Goal: Task Accomplishment & Management: Use online tool/utility

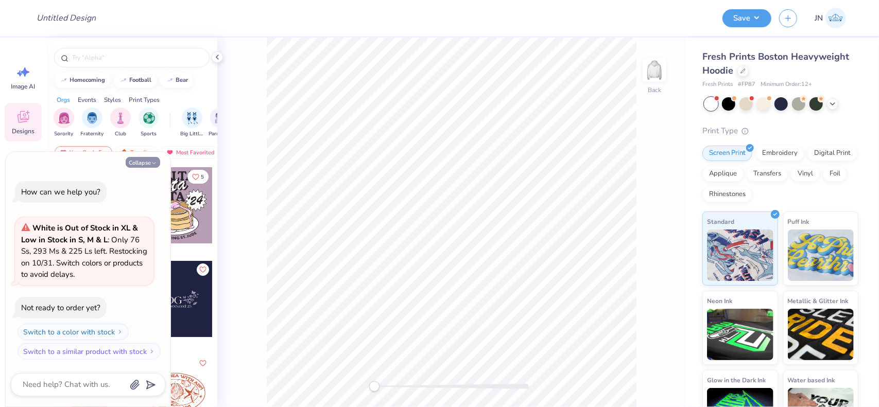
click at [142, 163] on button "Collapse" at bounding box center [143, 162] width 35 height 11
type textarea "x"
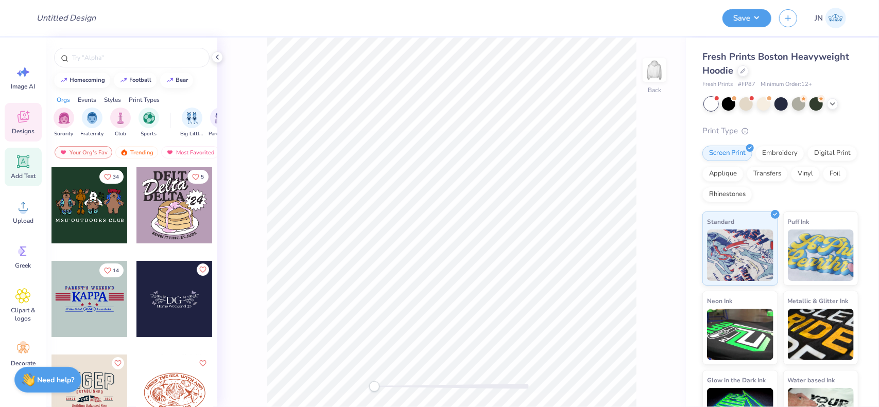
click at [20, 173] on span "Add Text" at bounding box center [23, 176] width 25 height 8
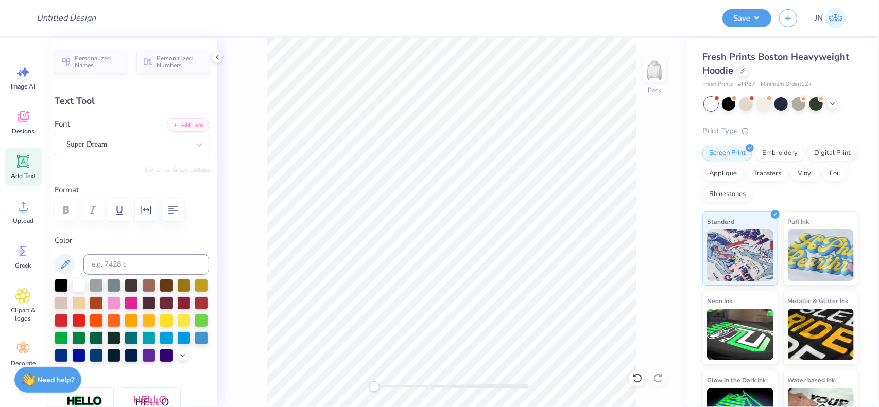
scroll to position [8, 1]
type textarea "s"
type textarea "SKI CLUB"
click at [167, 114] on div "Personalized Names Personalized Numbers Text Tool Add Font Font Super Dream Swi…" at bounding box center [131, 223] width 171 height 370
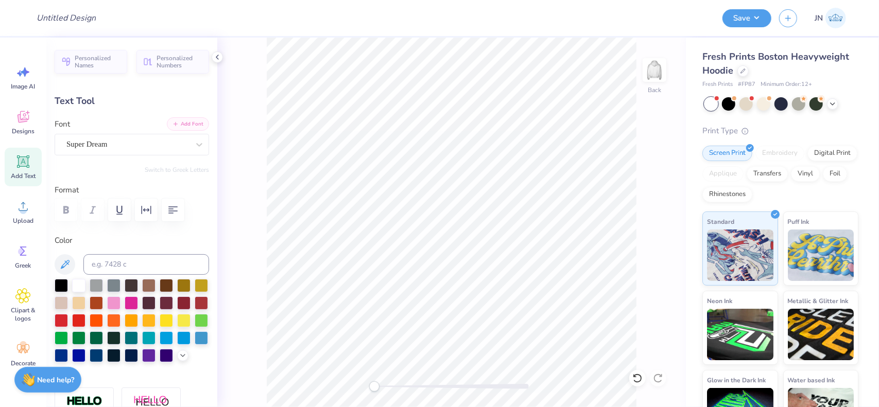
click at [186, 122] on button "Add Font" at bounding box center [188, 123] width 42 height 13
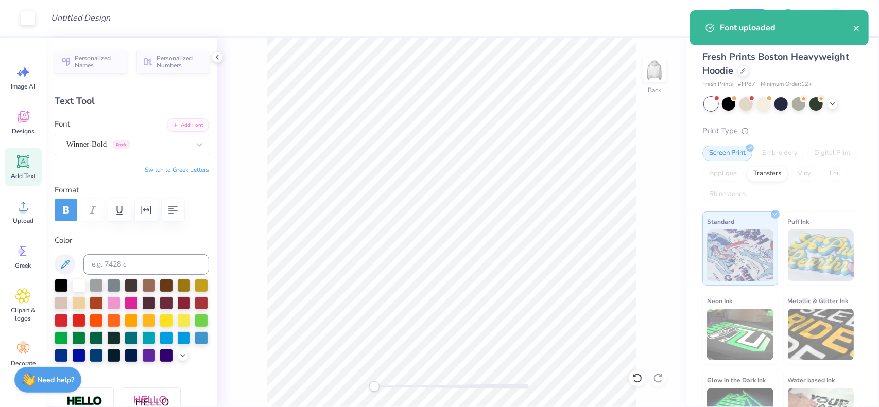
type input "15.55"
type input "2.33"
type input "5.58"
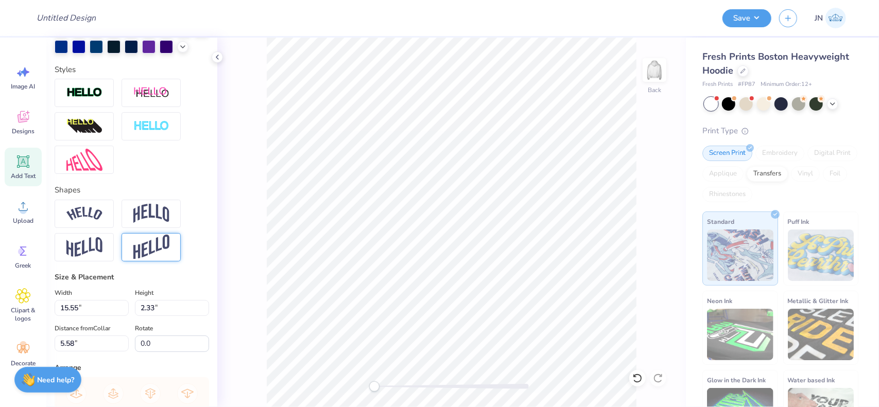
scroll to position [459, 0]
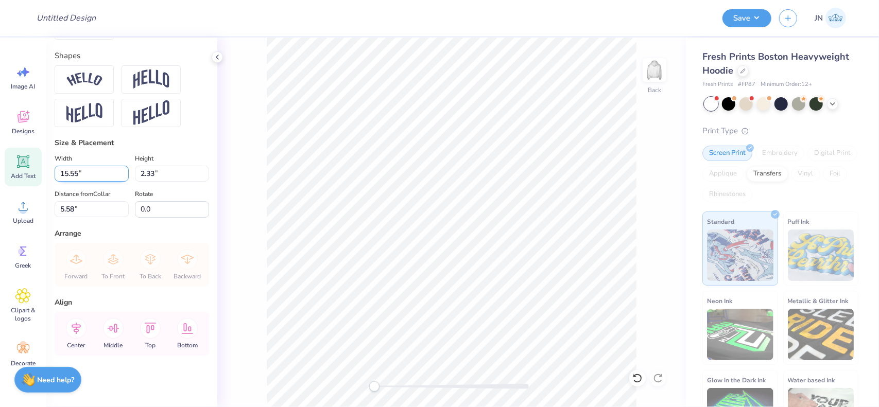
click at [80, 175] on input "15.55" at bounding box center [92, 174] width 74 height 16
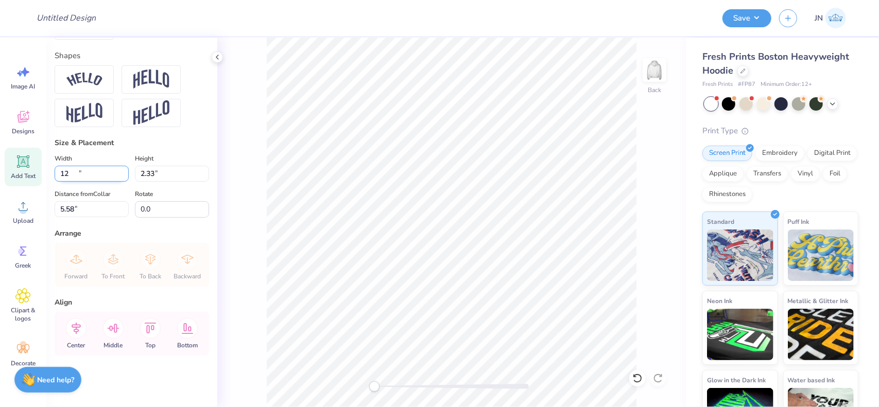
type input "12.00"
type input "1.80"
type input "5.85"
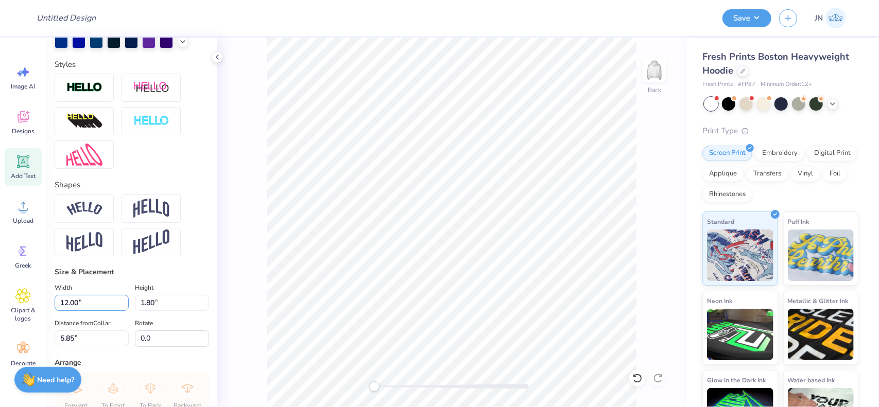
scroll to position [202, 0]
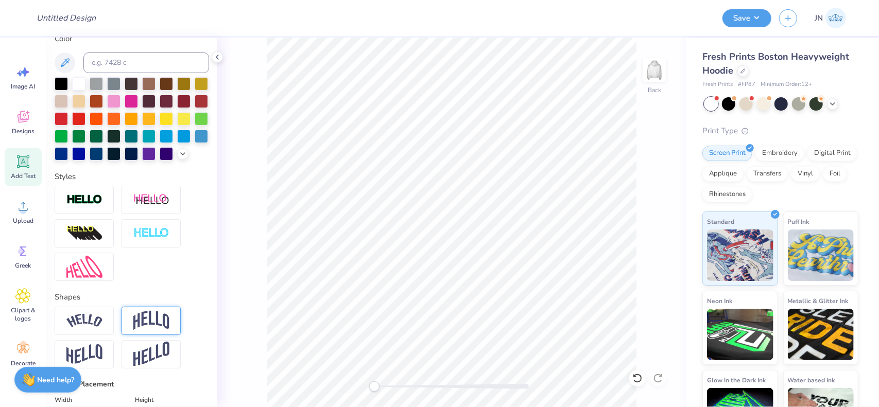
click at [163, 327] on img at bounding box center [151, 321] width 36 height 20
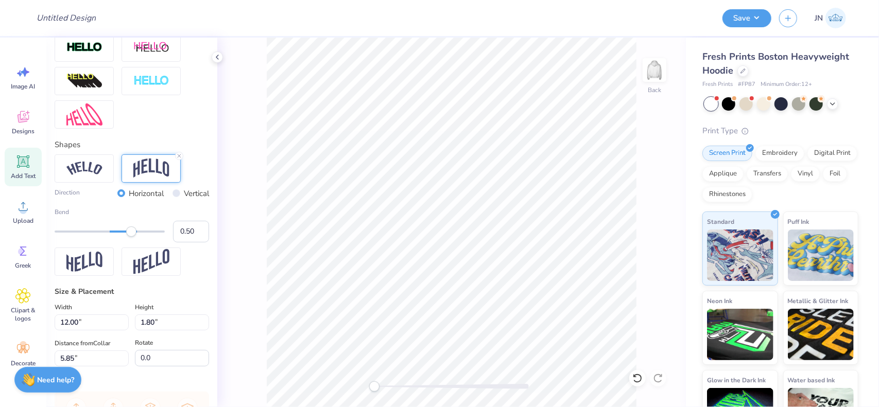
scroll to position [356, 0]
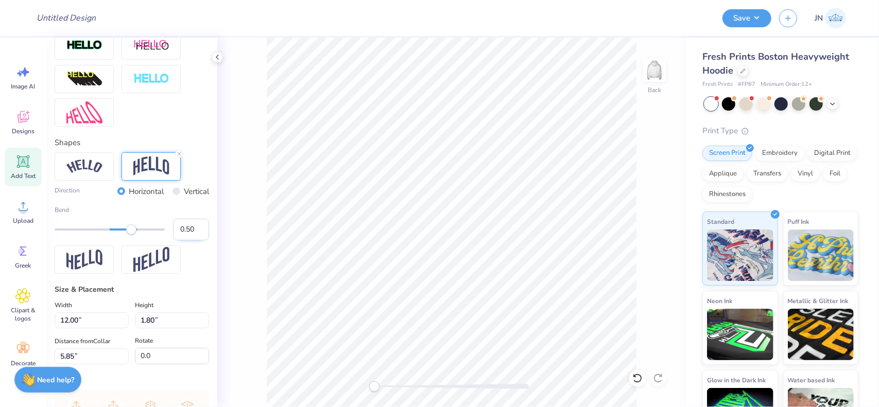
click at [178, 240] on input "0.50" at bounding box center [191, 230] width 36 height 22
type input "0.30"
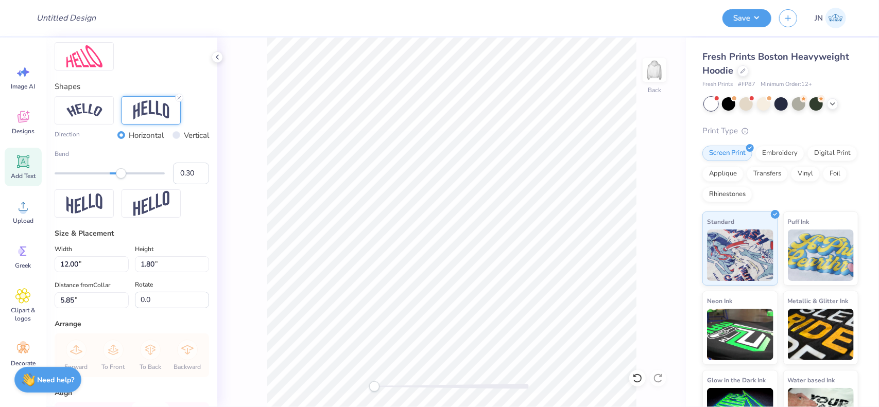
scroll to position [511, 0]
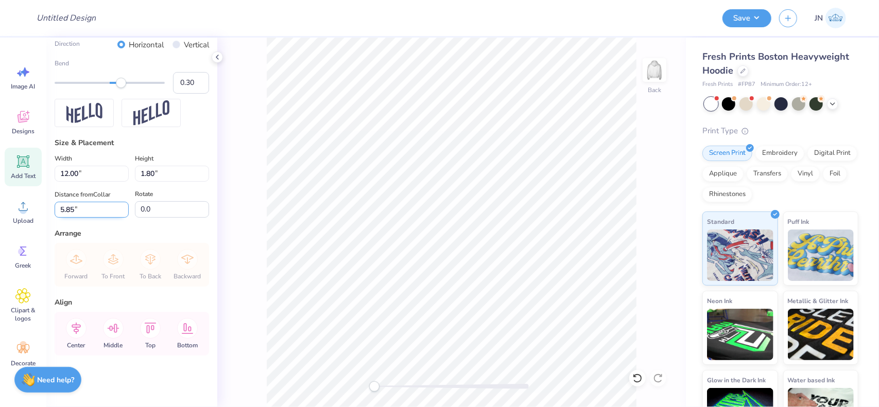
click at [64, 218] on input "5.85" at bounding box center [92, 210] width 74 height 16
type input "2"
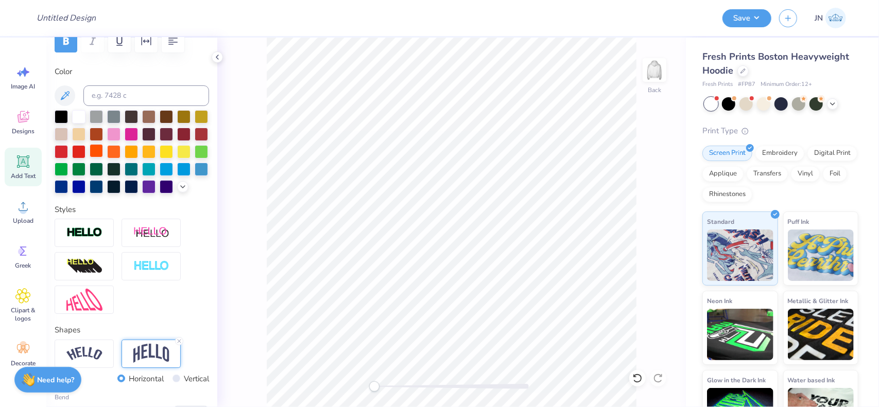
scroll to position [150, 0]
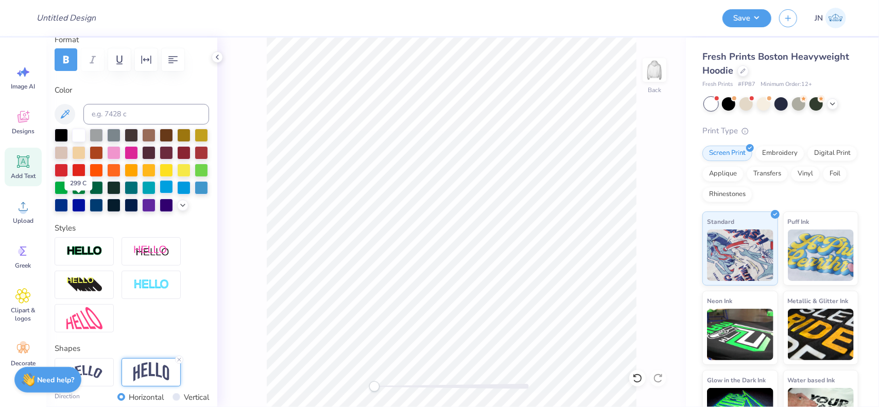
click at [160, 194] on div at bounding box center [166, 186] width 13 height 13
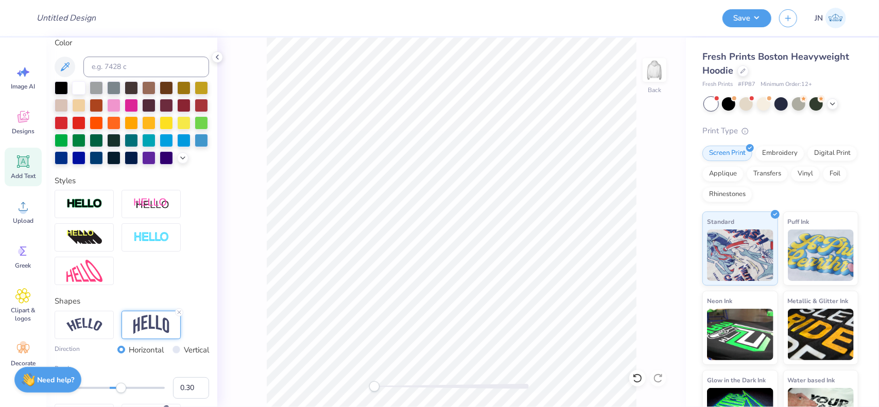
scroll to position [519, 0]
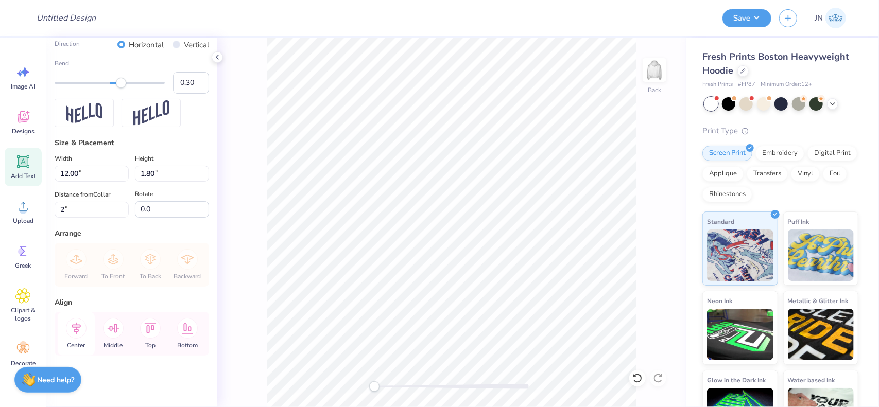
click at [74, 325] on icon at bounding box center [76, 329] width 9 height 12
click at [82, 332] on icon at bounding box center [76, 328] width 21 height 21
click at [79, 214] on input "2" at bounding box center [92, 210] width 74 height 16
type input "3.12"
type input "2.00"
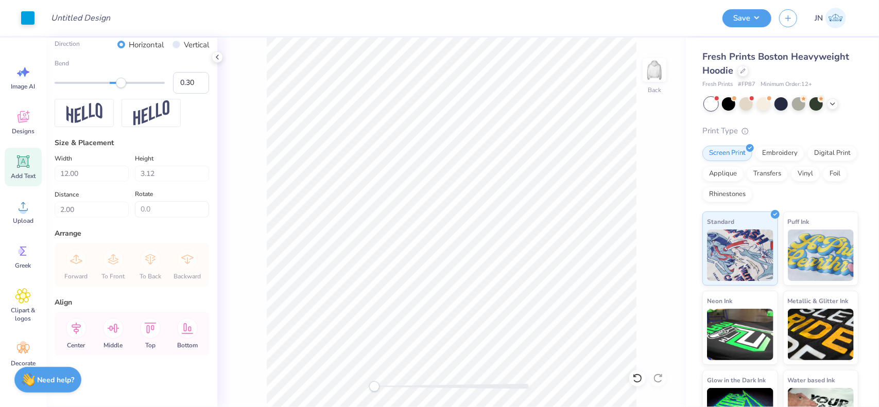
click at [22, 176] on span "Add Text" at bounding box center [23, 176] width 25 height 8
type input "7.05"
type input "2.04"
type input "5.73"
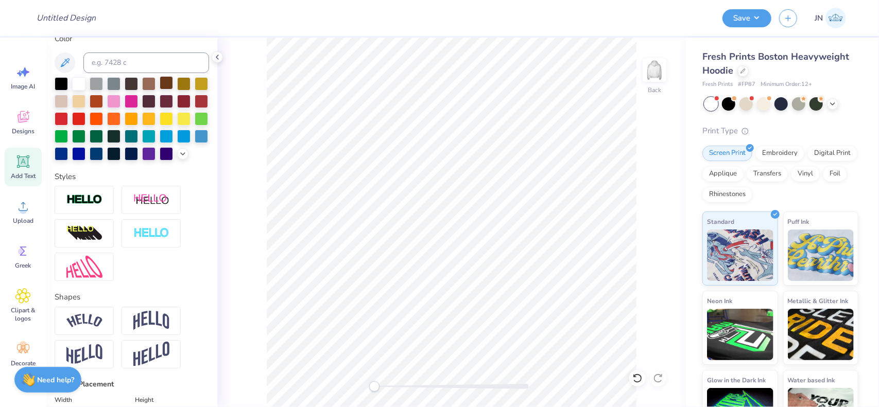
scroll to position [47, 0]
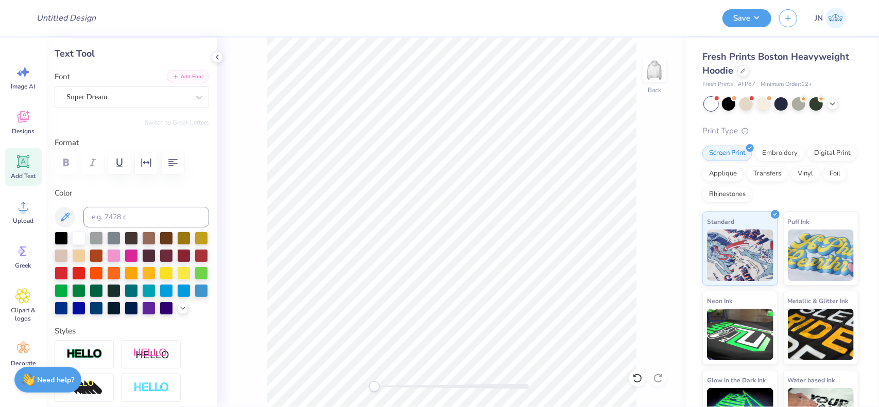
click at [181, 74] on button "Add Font" at bounding box center [188, 76] width 42 height 13
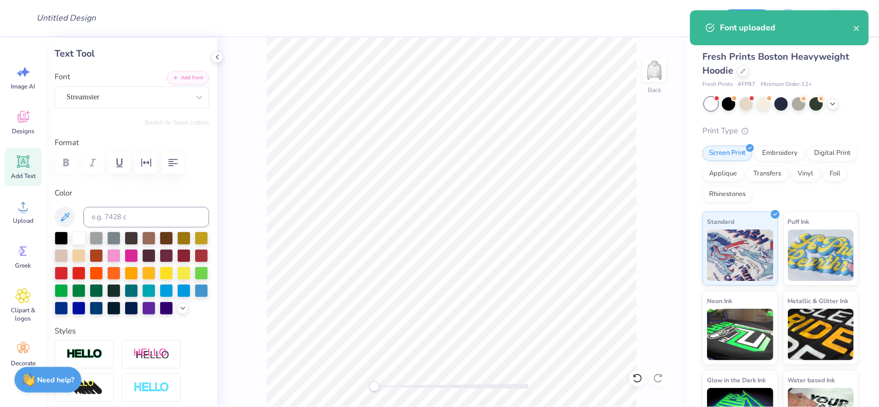
scroll to position [8, 1]
type textarea "A"
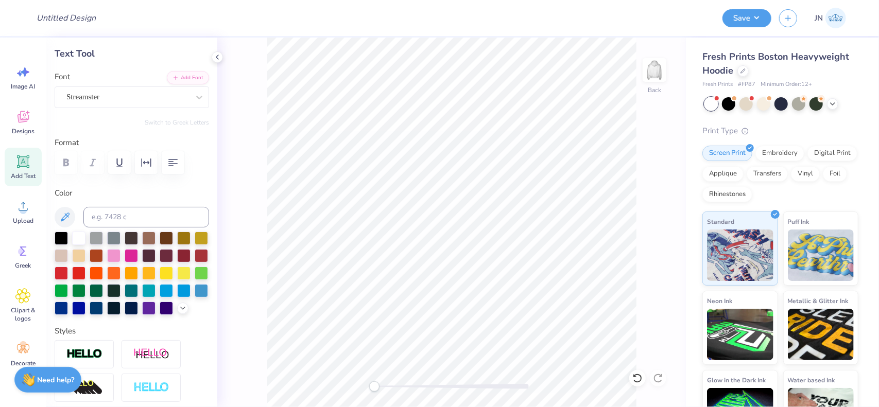
type textarea "w"
type textarea "Away Weekend"
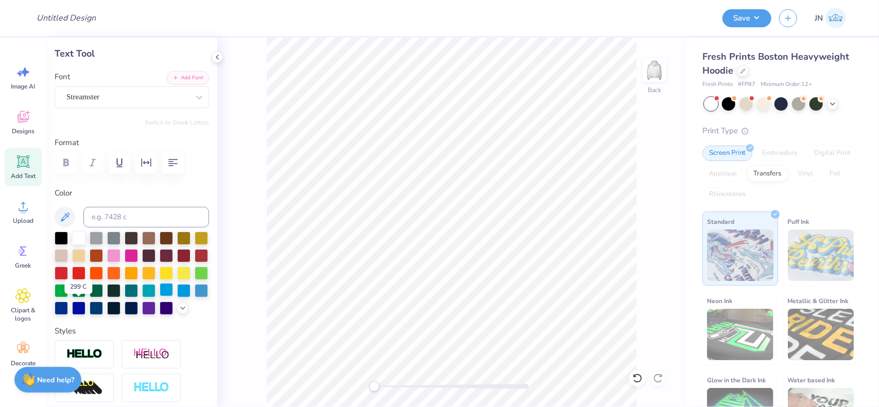
click at [160, 297] on div at bounding box center [166, 289] width 13 height 13
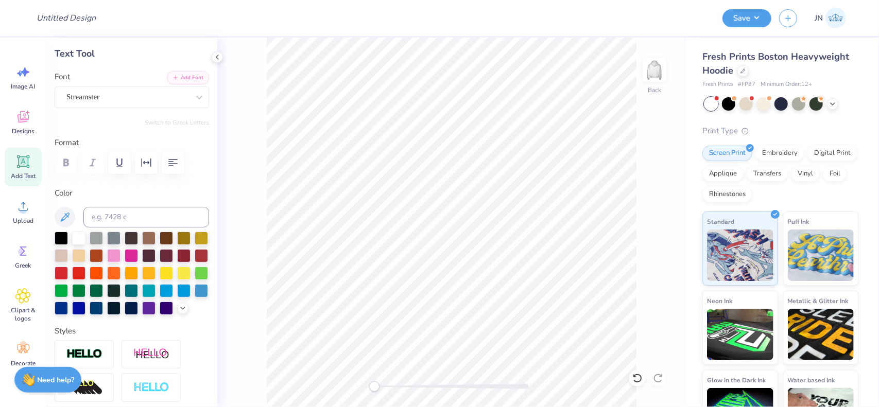
type input "8.08"
type input "2.20"
type input "4.54"
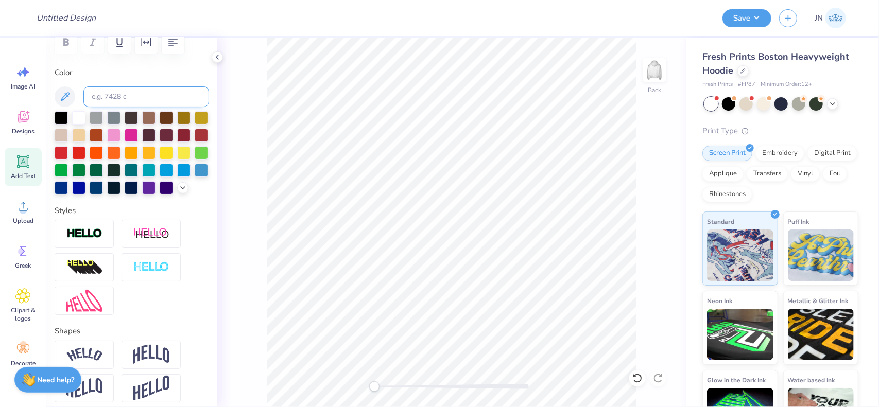
scroll to position [99, 0]
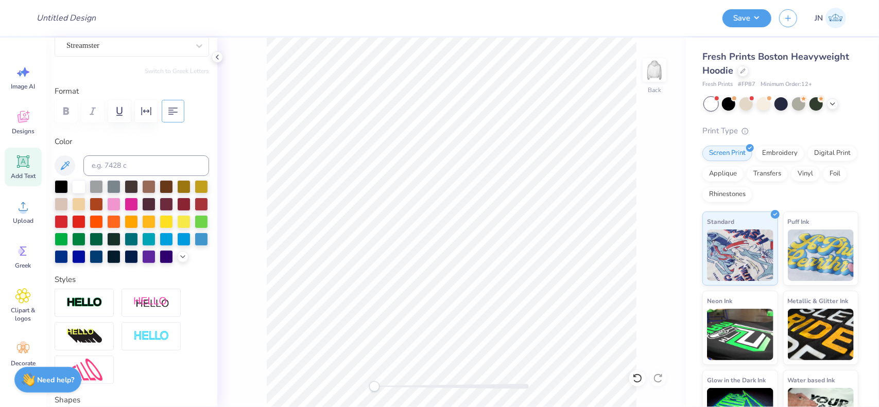
click at [170, 114] on icon "button" at bounding box center [172, 111] width 9 height 7
click at [172, 114] on icon "button" at bounding box center [172, 111] width 9 height 7
click at [165, 106] on button "button" at bounding box center [173, 111] width 23 height 23
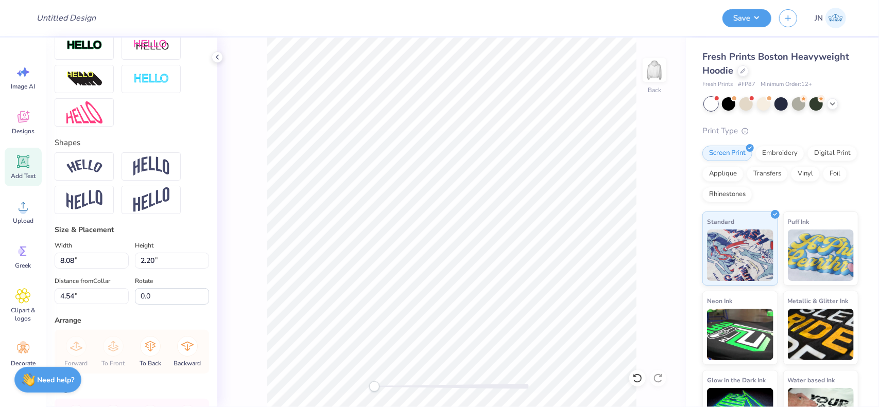
scroll to position [459, 0]
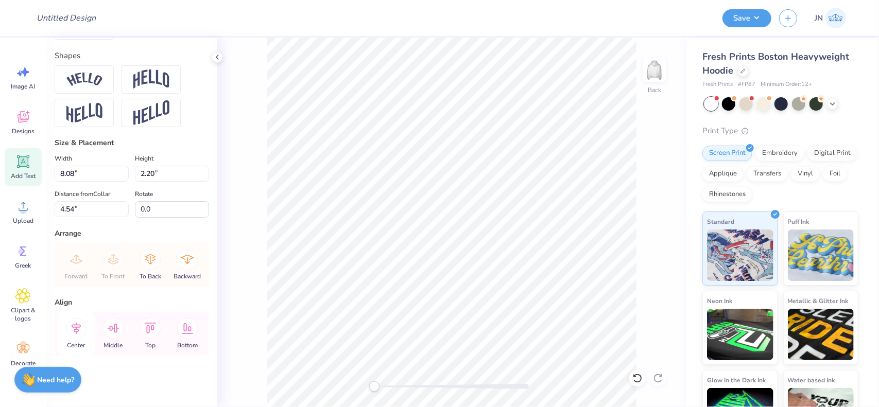
click at [83, 335] on icon at bounding box center [76, 328] width 21 height 21
click at [22, 203] on icon at bounding box center [22, 206] width 15 height 15
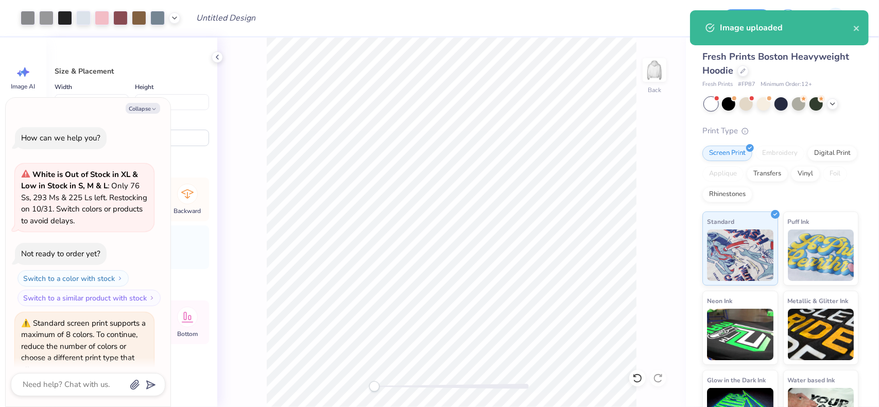
scroll to position [47, 0]
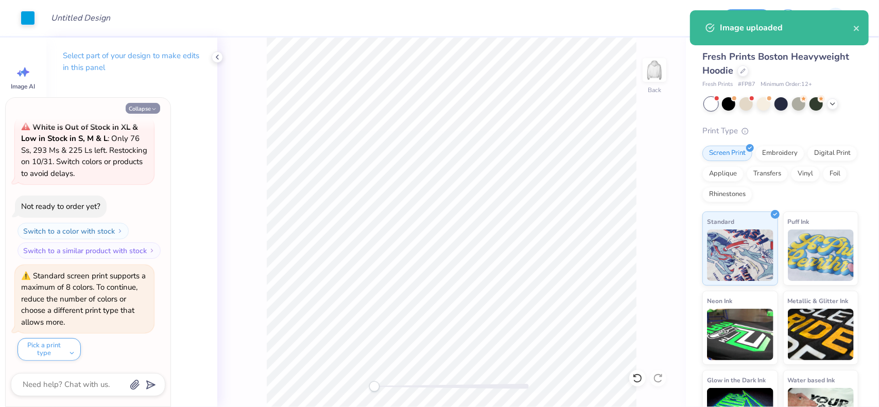
click at [150, 109] on button "Collapse" at bounding box center [143, 108] width 35 height 11
type textarea "x"
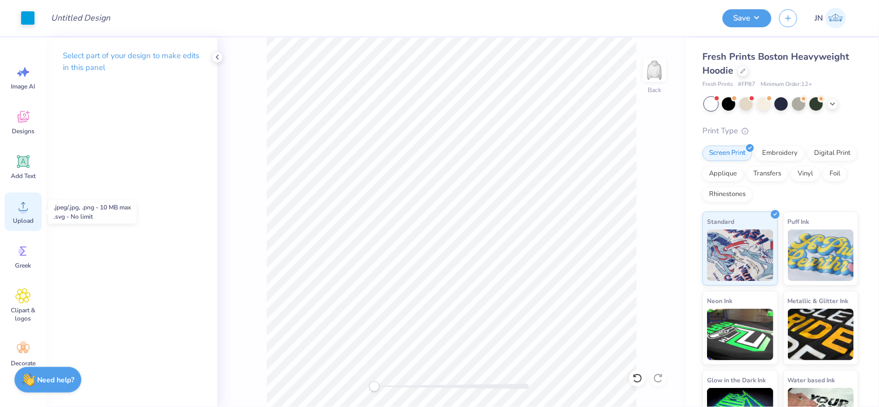
click at [23, 200] on icon at bounding box center [22, 206] width 15 height 15
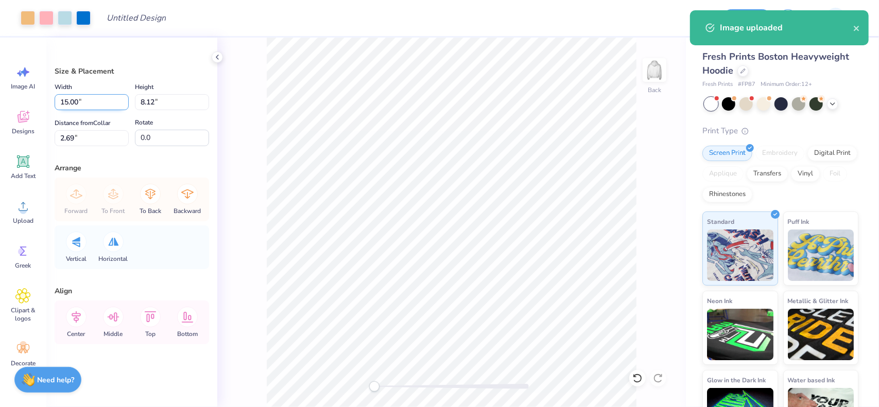
click at [72, 96] on input "15.00" at bounding box center [92, 102] width 74 height 16
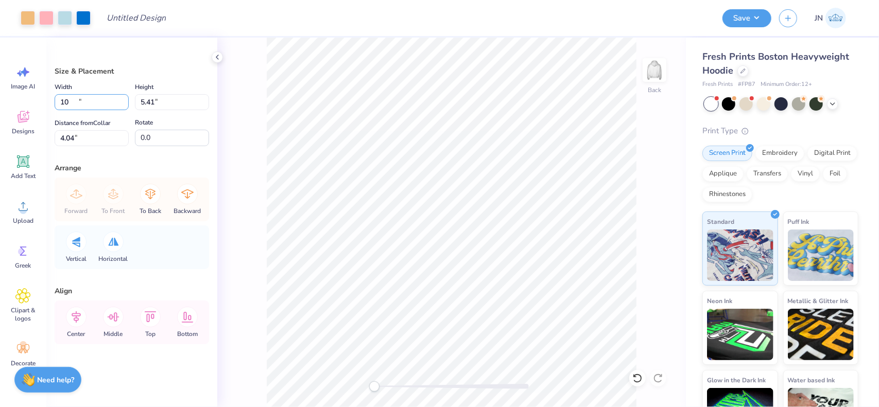
type input "10.00"
type input "5.41"
type input "4.04"
click at [81, 320] on icon at bounding box center [76, 317] width 21 height 21
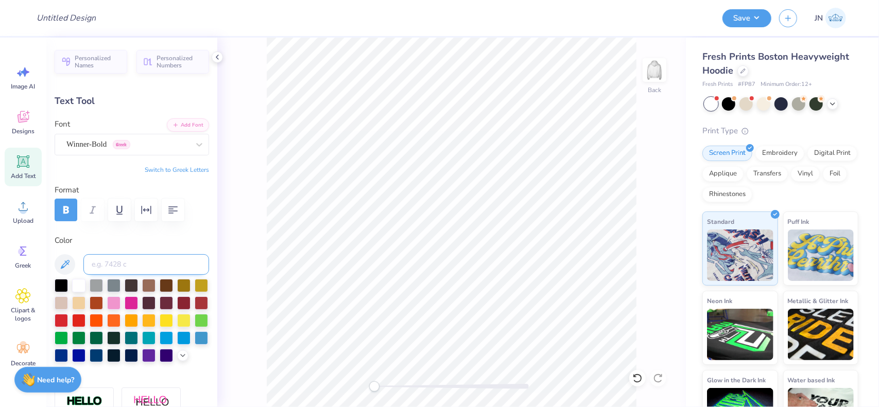
click at [130, 263] on input at bounding box center [146, 264] width 126 height 21
type input "285"
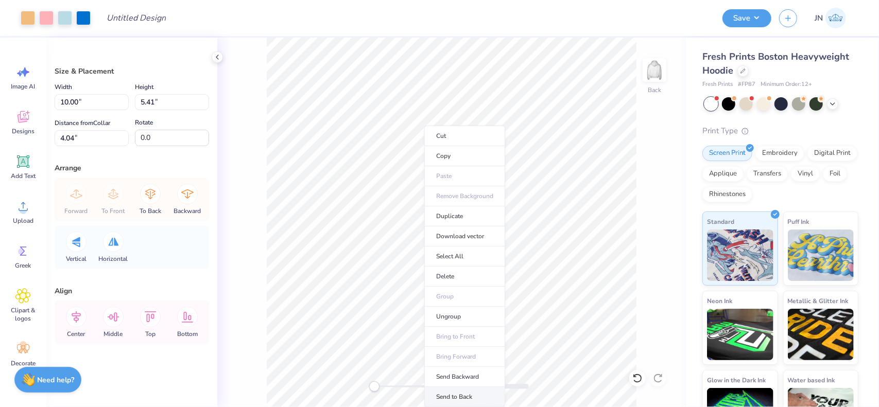
click at [462, 401] on li "Send to Back" at bounding box center [464, 397] width 81 height 20
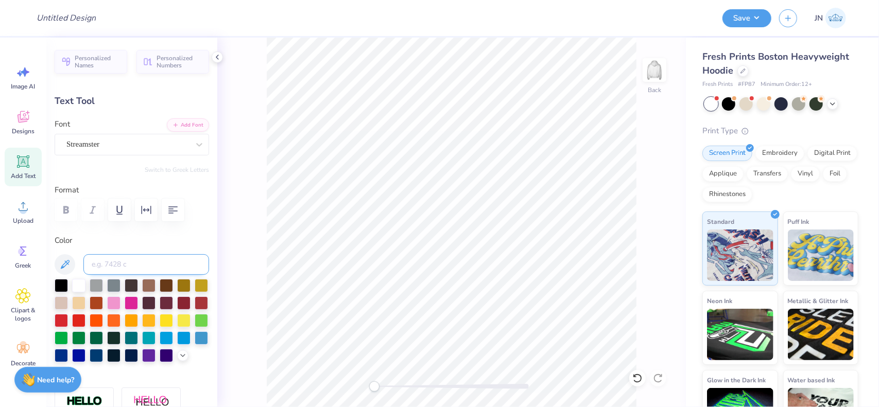
click at [152, 263] on input at bounding box center [146, 264] width 126 height 21
type input "285"
drag, startPoint x: 388, startPoint y: 386, endPoint x: 403, endPoint y: 386, distance: 14.4
click at [403, 386] on div at bounding box center [451, 386] width 154 height 5
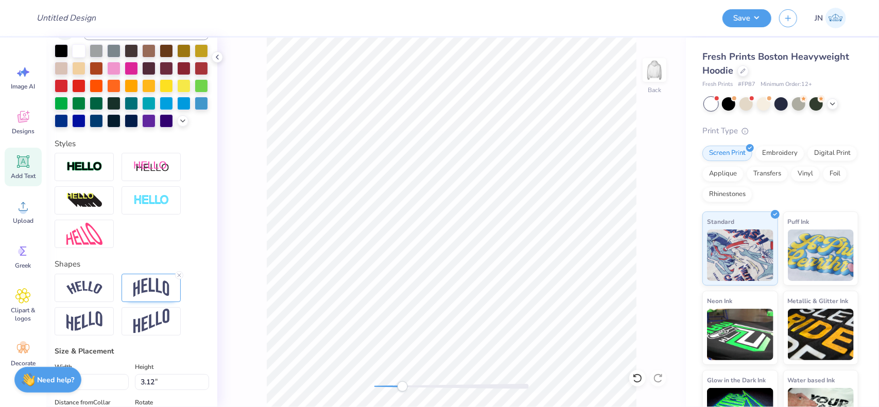
scroll to position [257, 0]
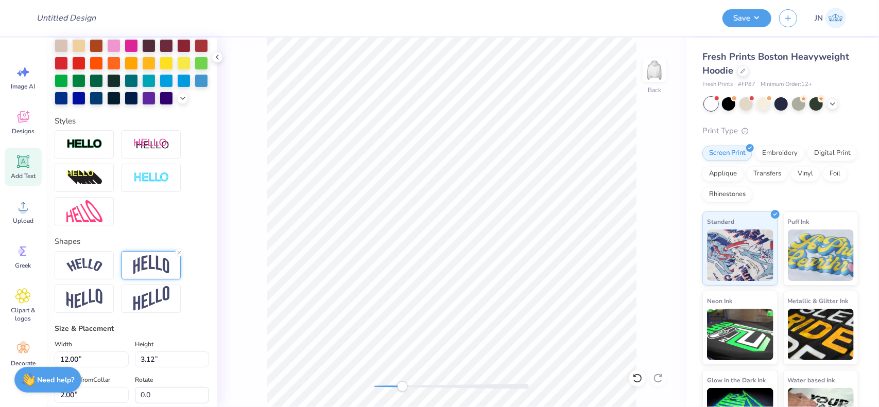
click at [153, 275] on img at bounding box center [151, 265] width 36 height 20
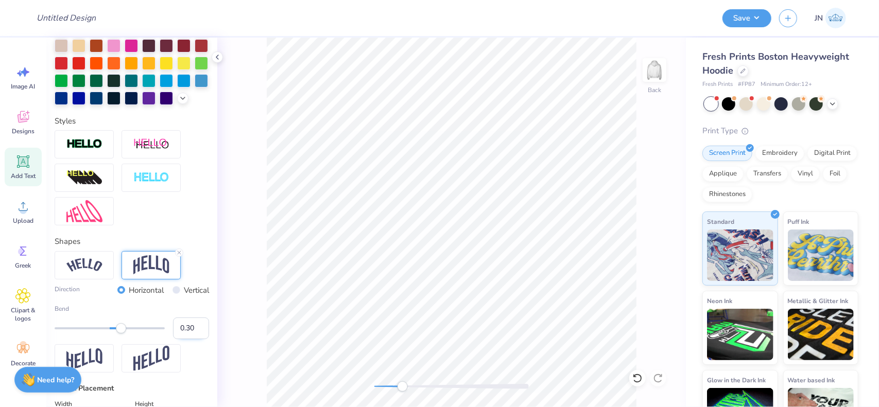
click at [179, 339] on input "0.30" at bounding box center [191, 329] width 36 height 22
type input "0.15"
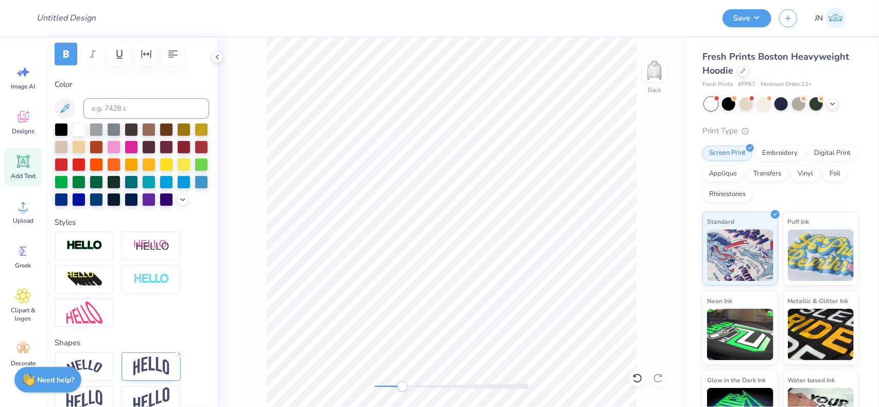
scroll to position [360, 0]
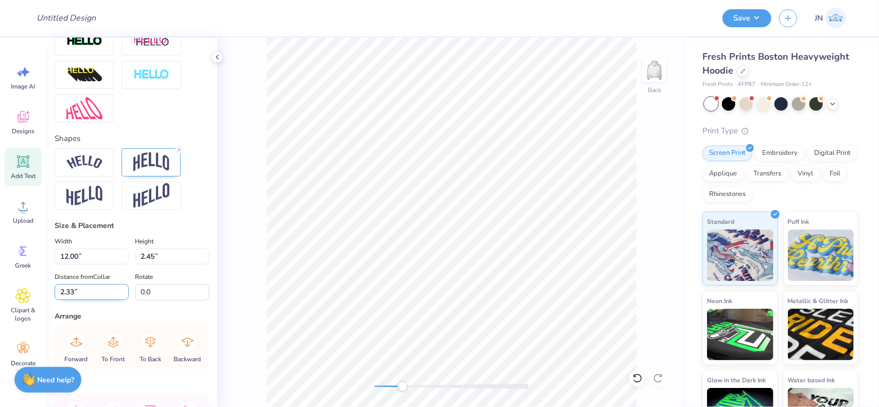
click at [71, 300] on input "2.33" at bounding box center [92, 292] width 74 height 16
type input "2.5"
type input "8.08"
type input "2.20"
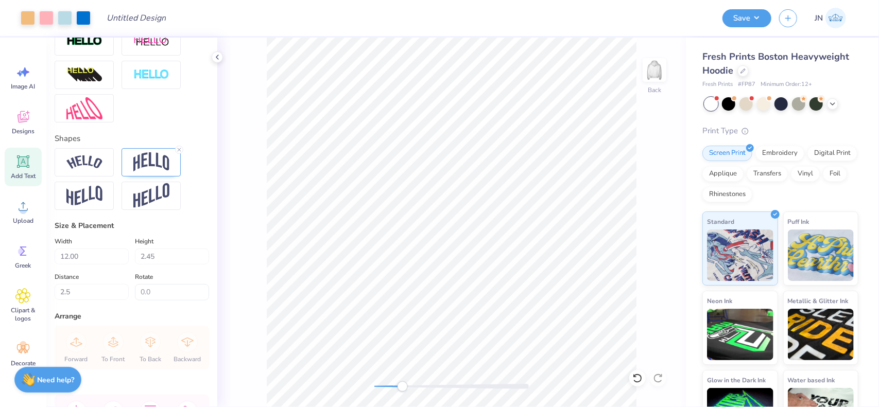
type input "7.61"
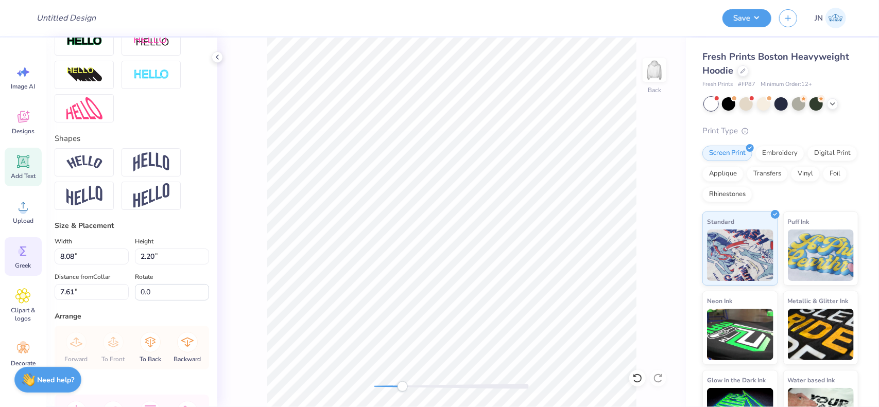
type input "6.05"
type input "1.65"
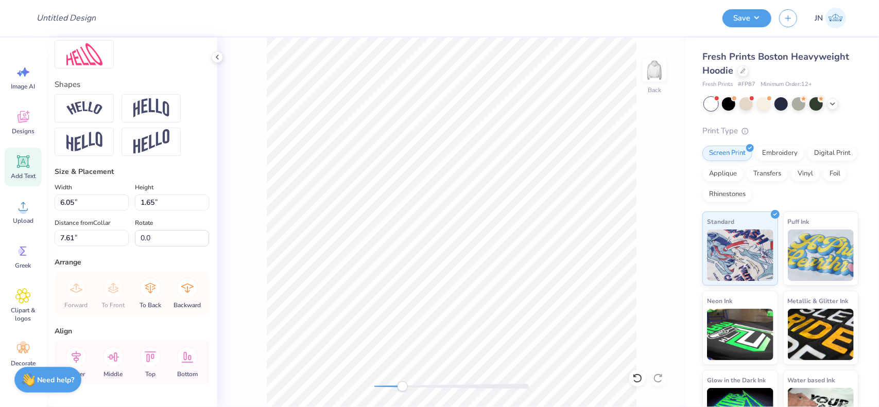
scroll to position [459, 0]
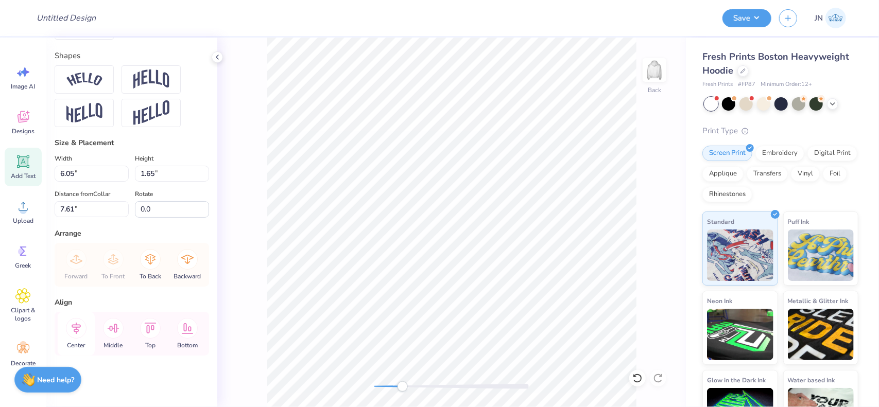
click at [80, 336] on icon at bounding box center [76, 328] width 21 height 21
click at [19, 203] on icon at bounding box center [22, 206] width 15 height 15
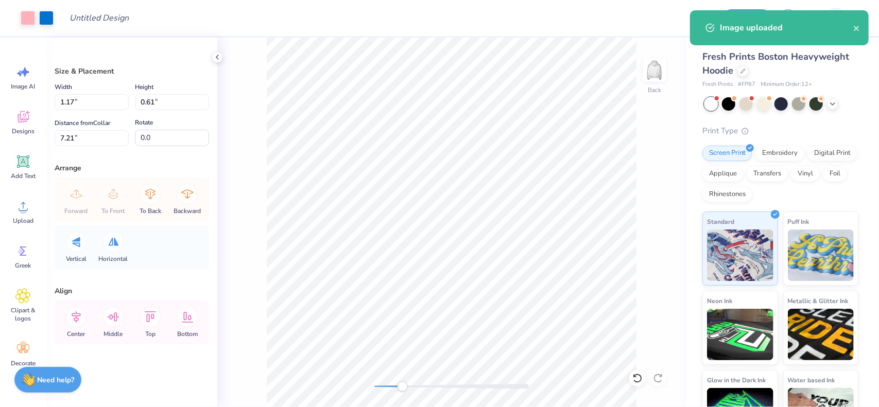
type input "1.17"
type input "0.61"
type input "7.21"
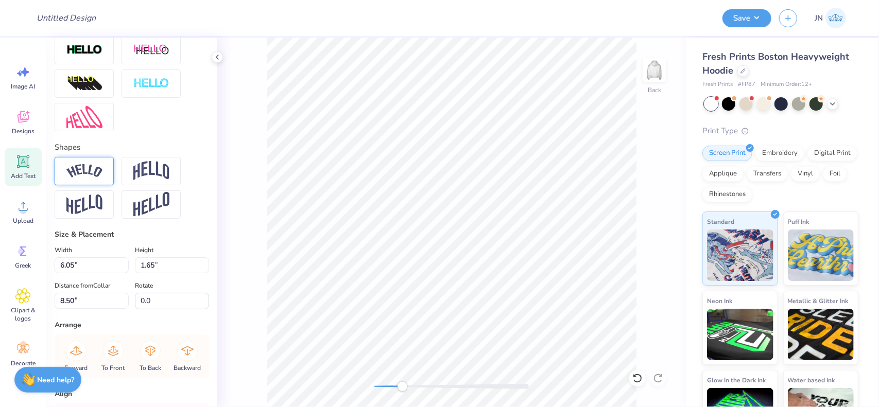
scroll to position [305, 0]
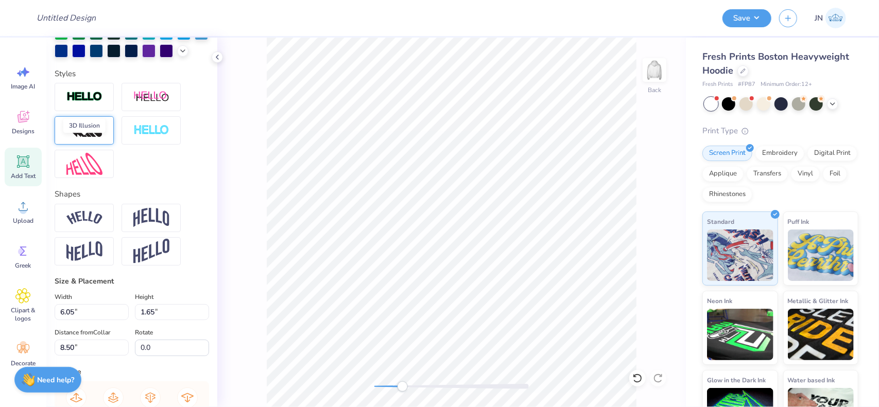
click at [85, 139] on img at bounding box center [84, 131] width 36 height 16
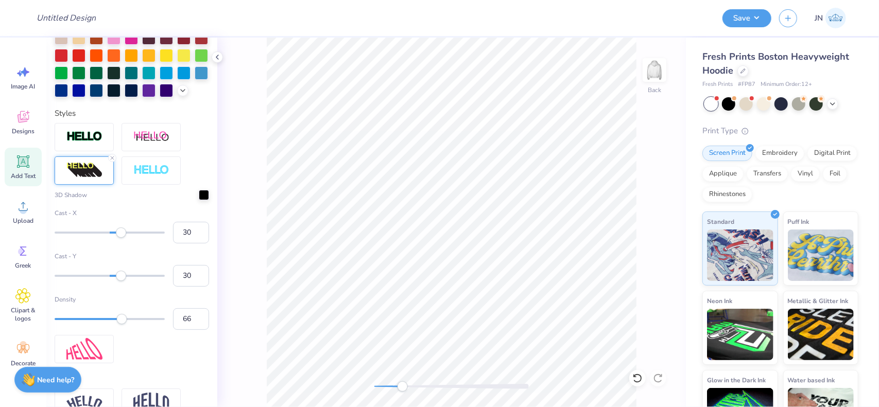
scroll to position [345, 0]
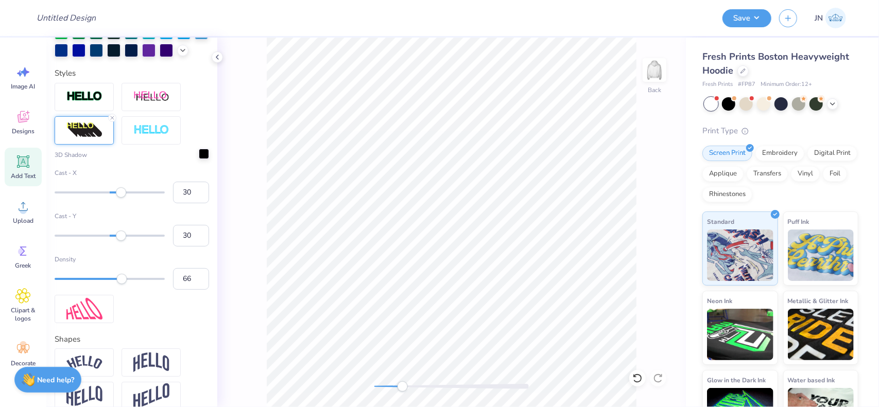
click at [199, 159] on div at bounding box center [204, 154] width 10 height 10
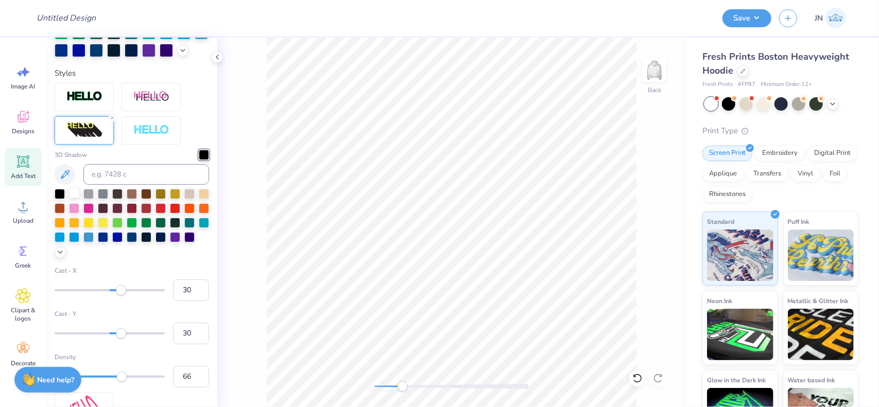
click at [76, 198] on div at bounding box center [74, 193] width 10 height 10
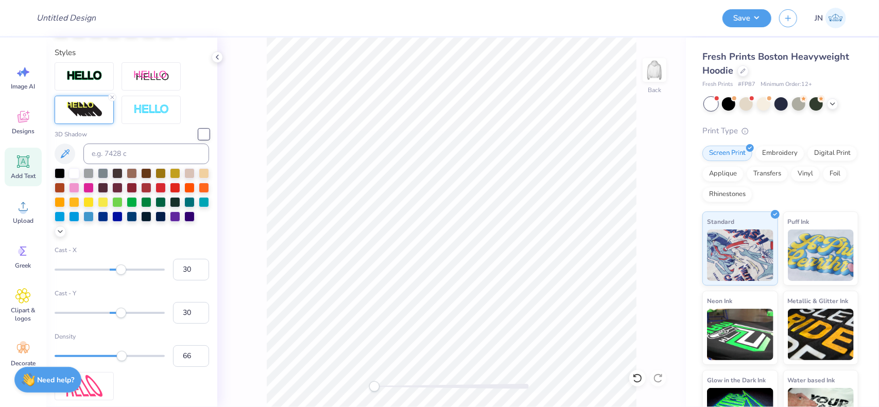
scroll to position [396, 0]
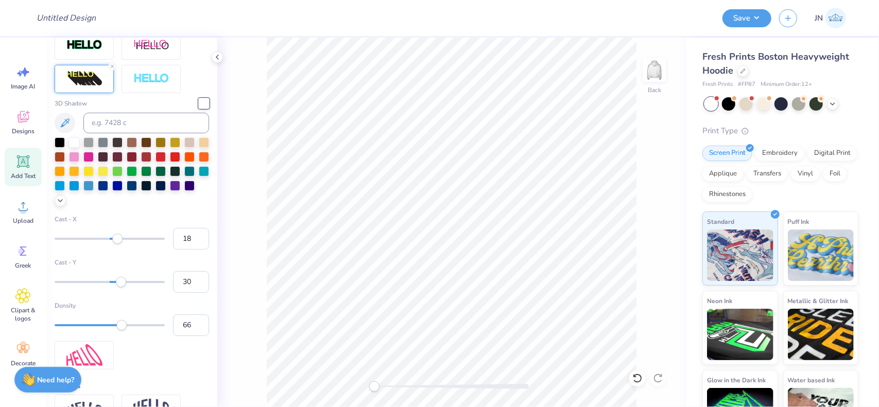
type input "17"
drag, startPoint x: 120, startPoint y: 253, endPoint x: 114, endPoint y: 253, distance: 5.7
click at [114, 244] on div "Accessibility label" at bounding box center [114, 239] width 10 height 10
type input "12"
drag, startPoint x: 118, startPoint y: 298, endPoint x: 112, endPoint y: 299, distance: 6.3
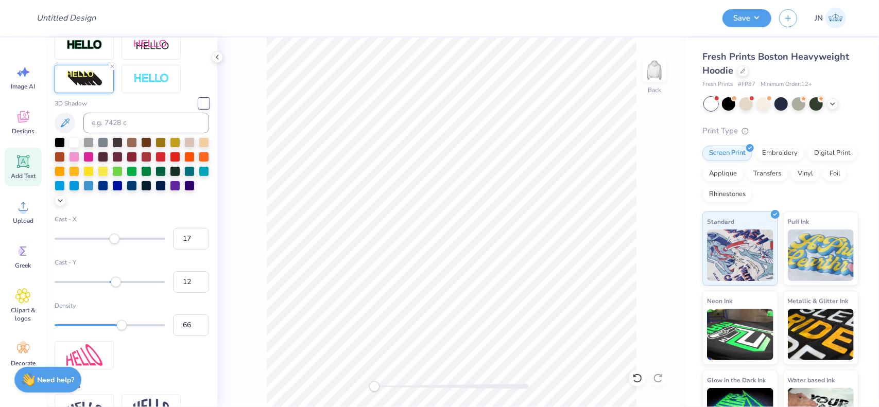
click at [112, 287] on div "Accessibility label" at bounding box center [116, 282] width 10 height 10
type input "28"
drag, startPoint x: 115, startPoint y: 343, endPoint x: 82, endPoint y: 342, distance: 33.0
click at [82, 331] on div "Accessibility label" at bounding box center [82, 325] width 10 height 10
type input "13"
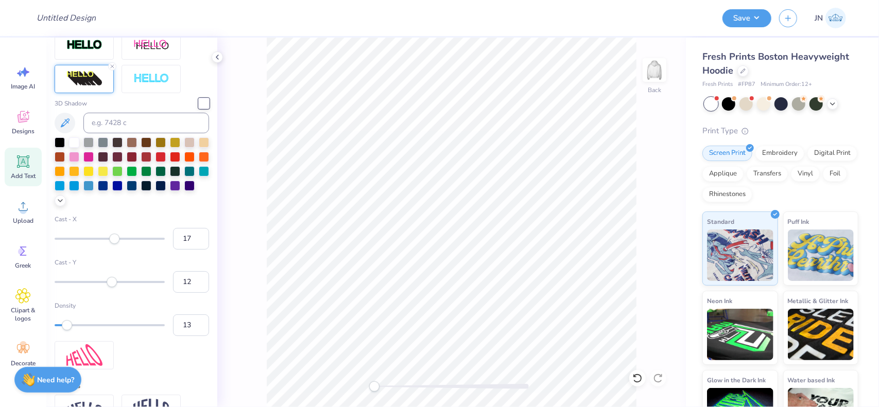
drag, startPoint x: 81, startPoint y: 342, endPoint x: 67, endPoint y: 342, distance: 14.4
click at [67, 331] on div "Accessibility label" at bounding box center [67, 325] width 10 height 10
type input "91"
drag, startPoint x: 66, startPoint y: 344, endPoint x: 147, endPoint y: 352, distance: 81.8
click at [147, 352] on div "3D Shadow Cast - X 17 Cast - Y 12 Density 91" at bounding box center [132, 200] width 154 height 338
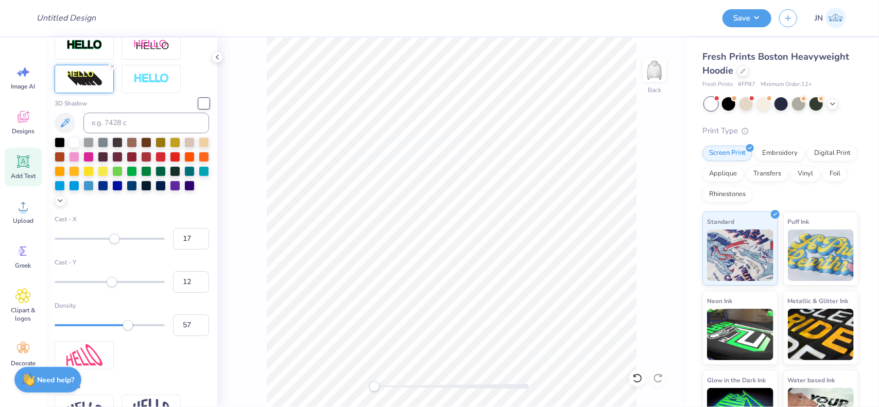
type input "56"
drag, startPoint x: 148, startPoint y: 343, endPoint x: 111, endPoint y: 344, distance: 37.1
click at [111, 331] on div "Accessibility label" at bounding box center [111, 325] width 10 height 10
drag, startPoint x: 410, startPoint y: 387, endPoint x: 419, endPoint y: 387, distance: 9.3
click at [413, 387] on div at bounding box center [451, 386] width 154 height 5
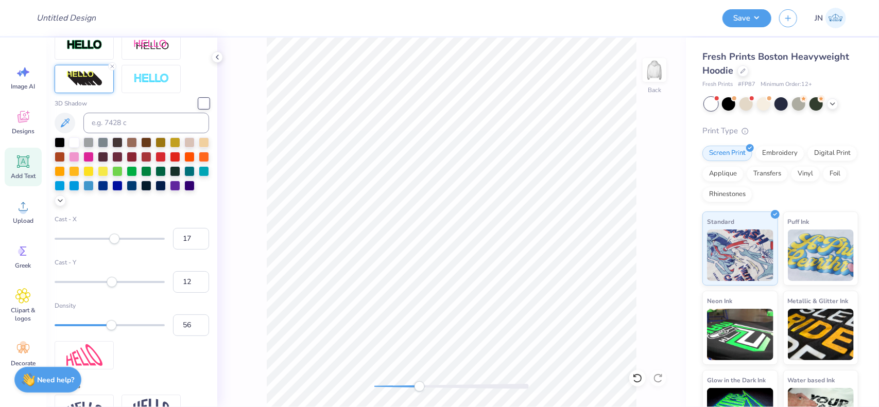
click at [416, 385] on div "Accessibility label" at bounding box center [420, 387] width 10 height 10
type input "83"
drag, startPoint x: 111, startPoint y: 343, endPoint x: 140, endPoint y: 346, distance: 28.4
click at [126, 331] on div "Accessibility label" at bounding box center [120, 325] width 10 height 10
type input "6"
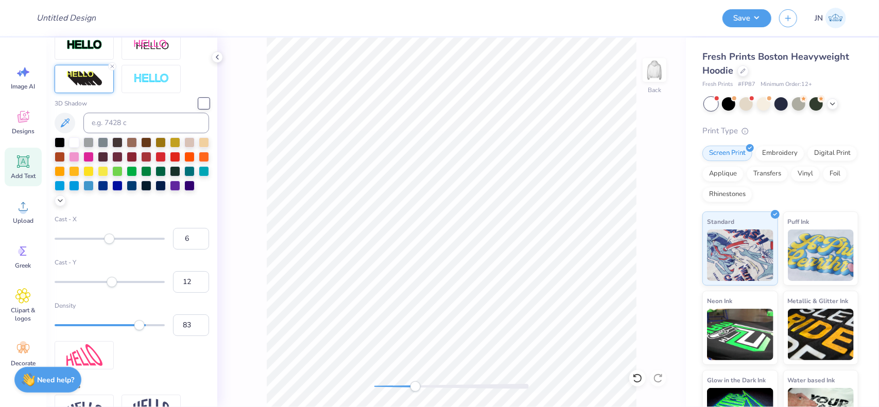
drag, startPoint x: 114, startPoint y: 255, endPoint x: 109, endPoint y: 255, distance: 5.2
click at [109, 244] on div "Accessibility label" at bounding box center [109, 239] width 10 height 10
type input "7"
drag, startPoint x: 115, startPoint y: 298, endPoint x: 109, endPoint y: 296, distance: 5.9
click at [109, 287] on div "Accessibility label" at bounding box center [110, 282] width 10 height 10
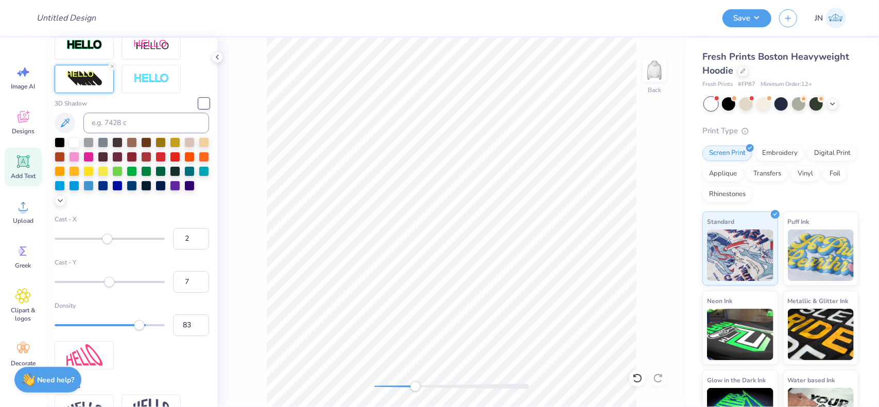
type input "1"
click at [106, 244] on div "Accessibility label" at bounding box center [106, 239] width 10 height 10
drag, startPoint x: 426, startPoint y: 389, endPoint x: 388, endPoint y: 388, distance: 37.6
click at [388, 388] on div at bounding box center [451, 386] width 154 height 5
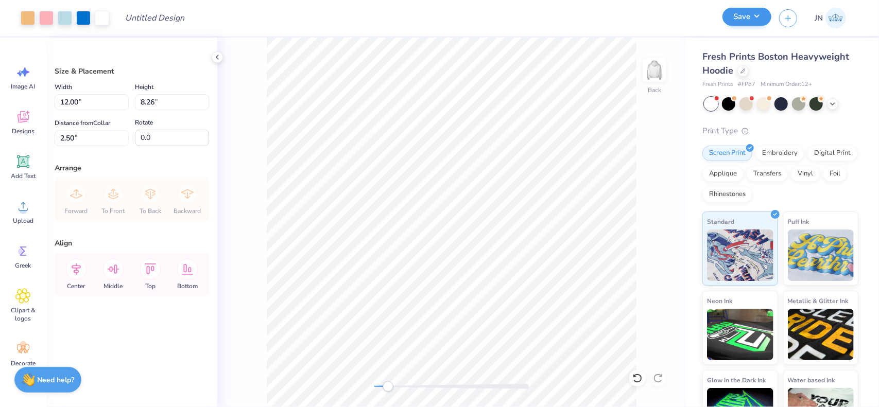
click at [734, 26] on div "Save" at bounding box center [746, 18] width 49 height 18
click at [749, 18] on button "Save" at bounding box center [746, 17] width 49 height 18
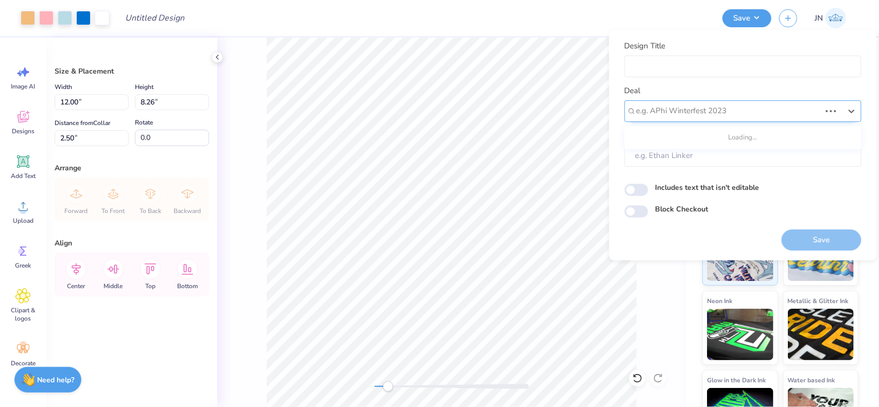
click at [702, 111] on div at bounding box center [728, 111] width 184 height 14
click at [688, 133] on div "Design Tool Gallery" at bounding box center [743, 138] width 229 height 17
type input "design tool gallery"
type input "Design Tool Gallery User"
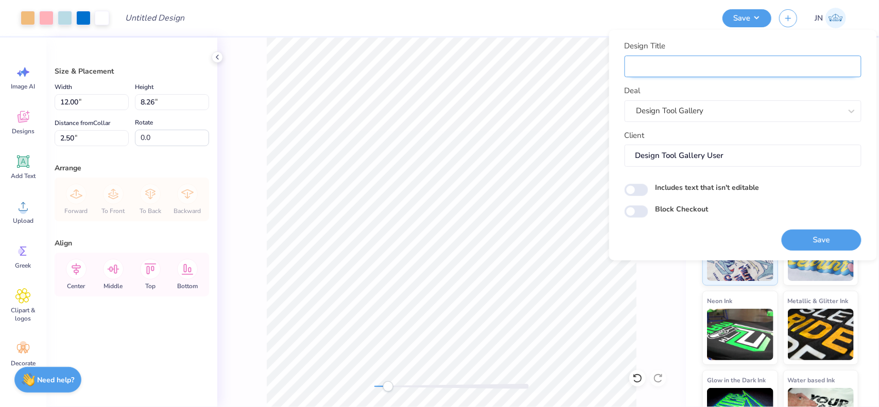
click at [682, 64] on input "Design Title" at bounding box center [743, 67] width 237 height 22
paste input "FPS240578"
type input "FPS240578"
click at [811, 237] on button "Save" at bounding box center [822, 240] width 80 height 21
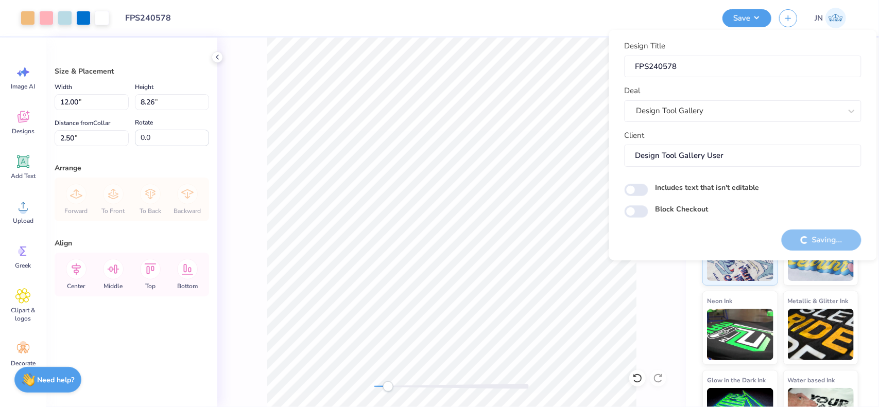
drag, startPoint x: 778, startPoint y: 233, endPoint x: 771, endPoint y: 233, distance: 7.2
click at [777, 233] on div "Design Title FPS240578 Deal Design Tool Gallery Client Design Tool Gallery User…" at bounding box center [743, 145] width 237 height 210
click at [672, 140] on div "Client Design Tool Gallery User" at bounding box center [743, 148] width 237 height 37
click at [662, 68] on input "FPS240578" at bounding box center [743, 67] width 237 height 22
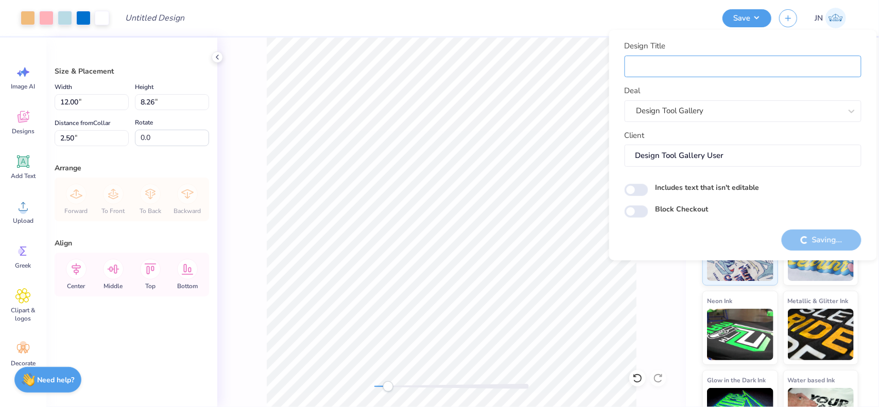
type input "s"
click at [634, 188] on input "Includes text that isn't editable" at bounding box center [637, 190] width 24 height 12
checkbox input "true"
click at [677, 161] on input "Design Tool Gallery User" at bounding box center [743, 156] width 237 height 22
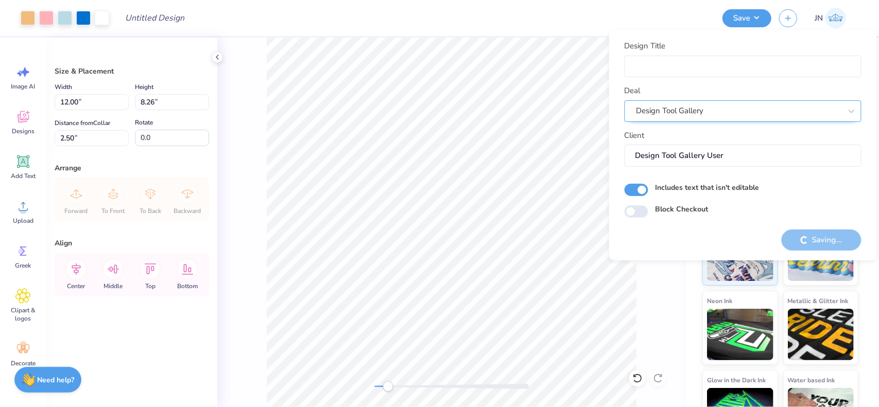
scroll to position [0, 0]
click at [661, 113] on div "Design Tool Gallery" at bounding box center [738, 111] width 207 height 16
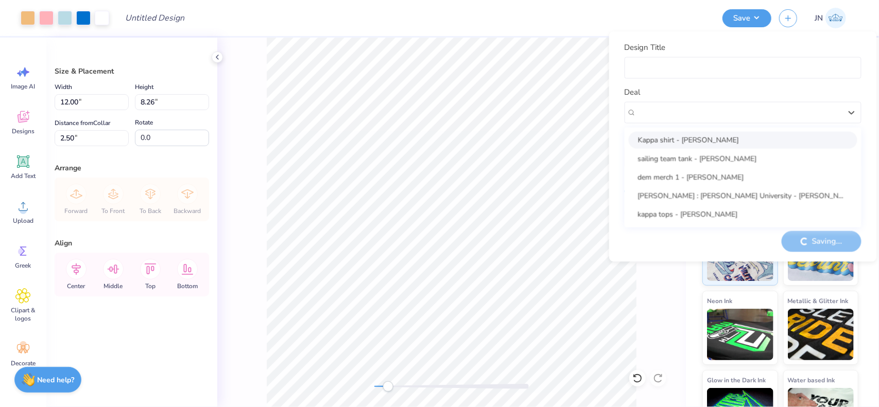
click at [663, 141] on div "Kappa shirt - [PERSON_NAME]" at bounding box center [743, 139] width 229 height 17
type input "Azaria Pauls"
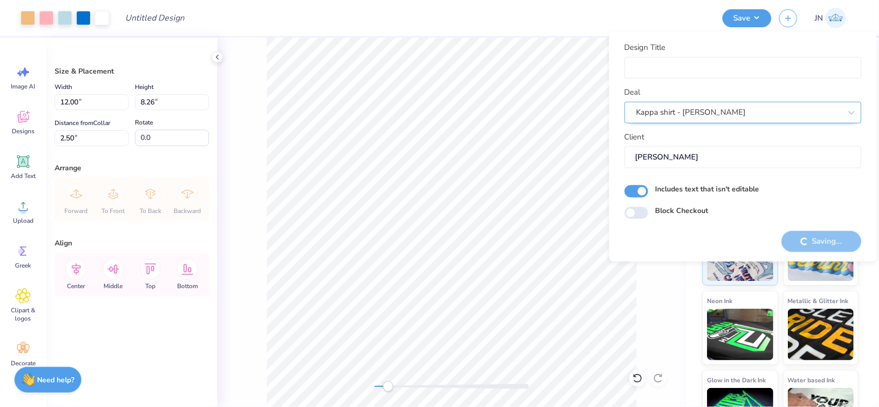
click at [670, 106] on div "Kappa shirt - [PERSON_NAME]" at bounding box center [738, 113] width 207 height 16
type input "design tool galle"
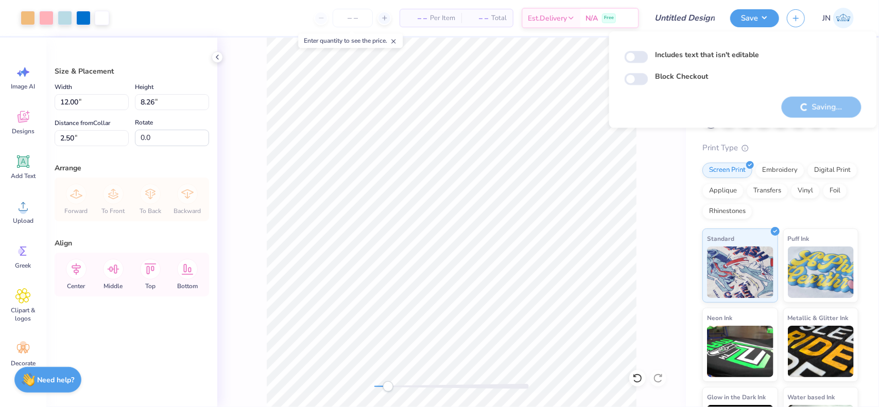
type input "FPS240578"
checkbox input "false"
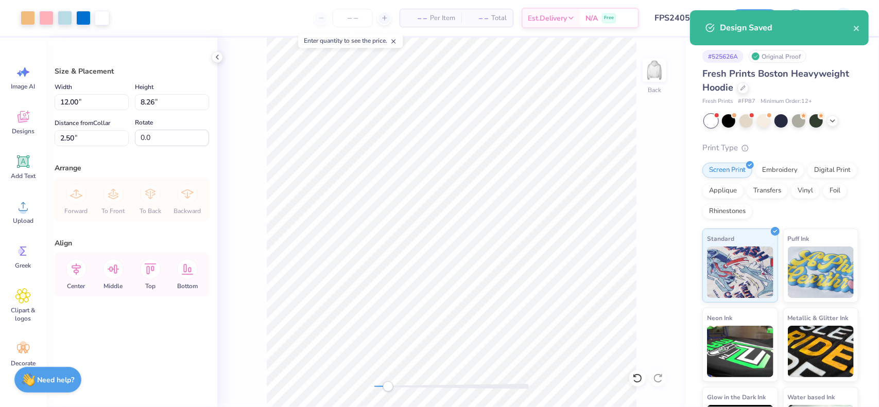
click at [862, 25] on div "Design Saved" at bounding box center [779, 27] width 179 height 35
drag, startPoint x: 857, startPoint y: 27, endPoint x: 808, endPoint y: 20, distance: 49.5
click at [856, 27] on icon "close" at bounding box center [856, 28] width 7 height 8
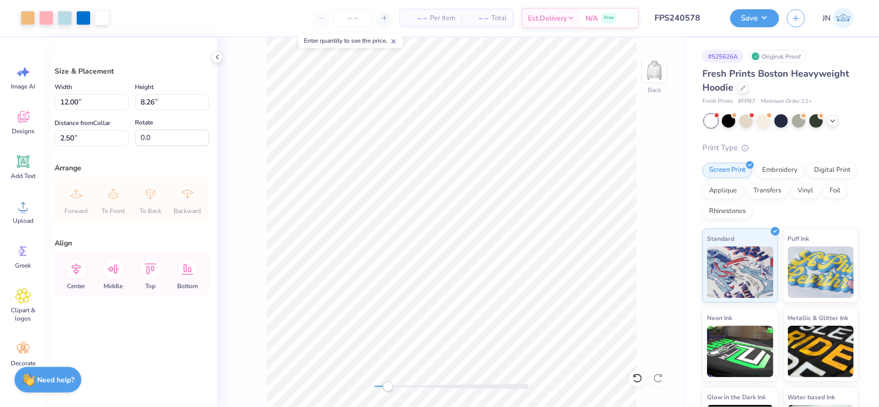
click at [716, 6] on div "Design Title FPS240578" at bounding box center [685, 18] width 76 height 36
click at [703, 14] on div "Design Saved" at bounding box center [779, 31] width 183 height 47
click at [701, 19] on input "FPS240578" at bounding box center [672, 18] width 101 height 21
click at [642, 17] on input "FPS240578" at bounding box center [672, 18] width 101 height 21
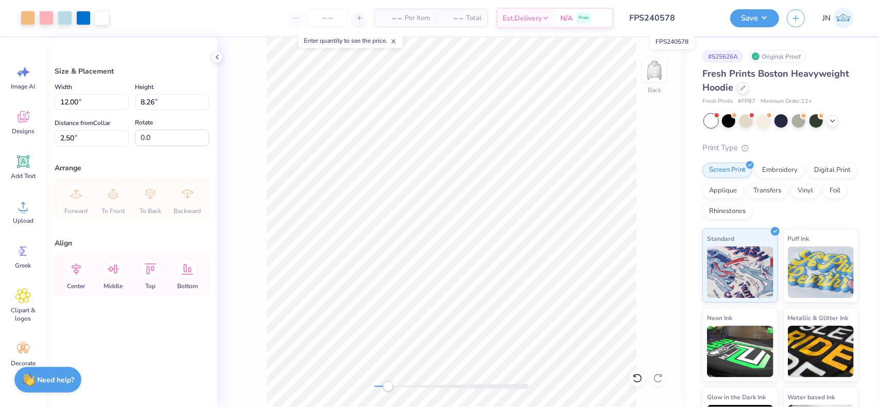
click at [642, 17] on input "FPS240578" at bounding box center [672, 18] width 101 height 21
click at [757, 23] on button "Save" at bounding box center [754, 17] width 49 height 18
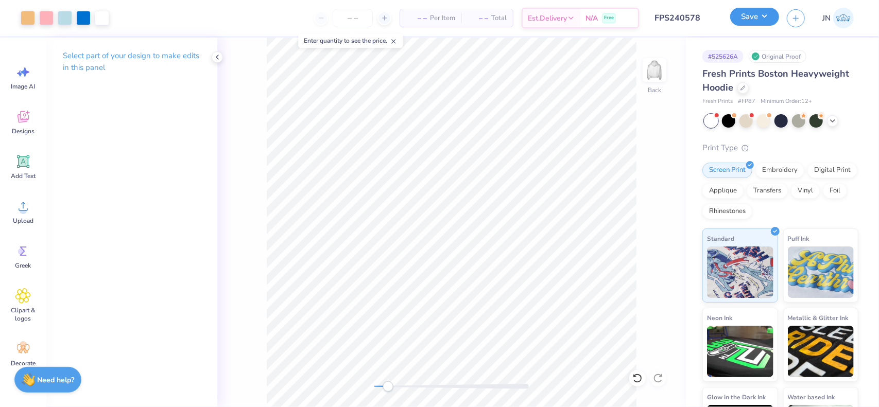
click at [744, 14] on button "Save" at bounding box center [754, 17] width 49 height 18
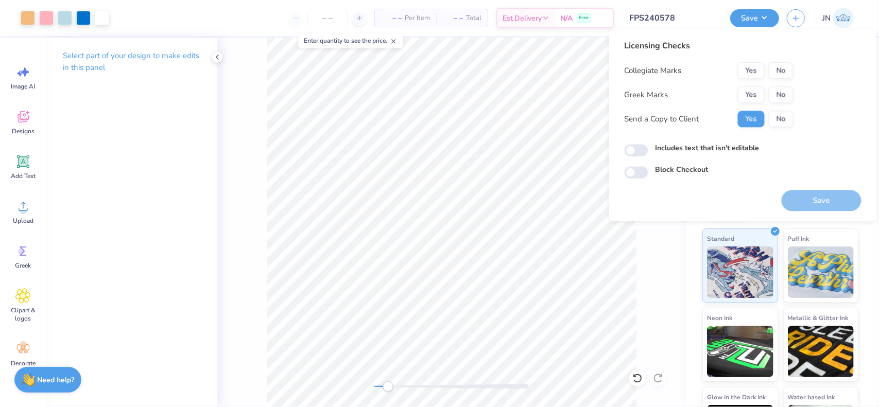
click at [678, 11] on input "FPS240578" at bounding box center [672, 18] width 101 height 21
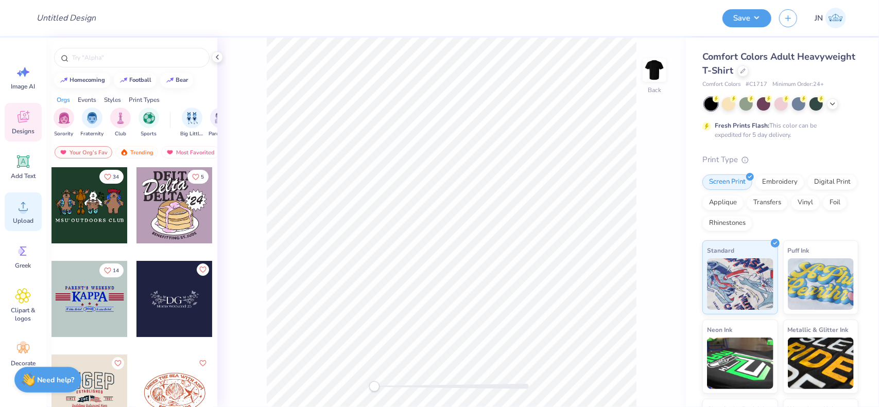
click at [20, 219] on span "Upload" at bounding box center [23, 221] width 21 height 8
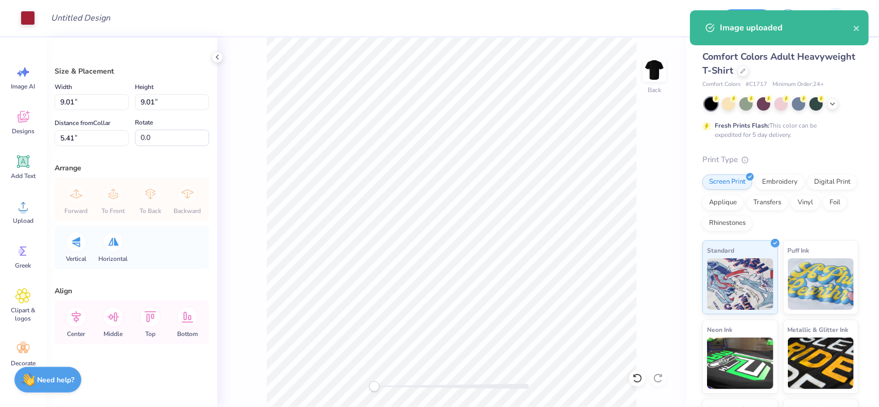
type input "9.01"
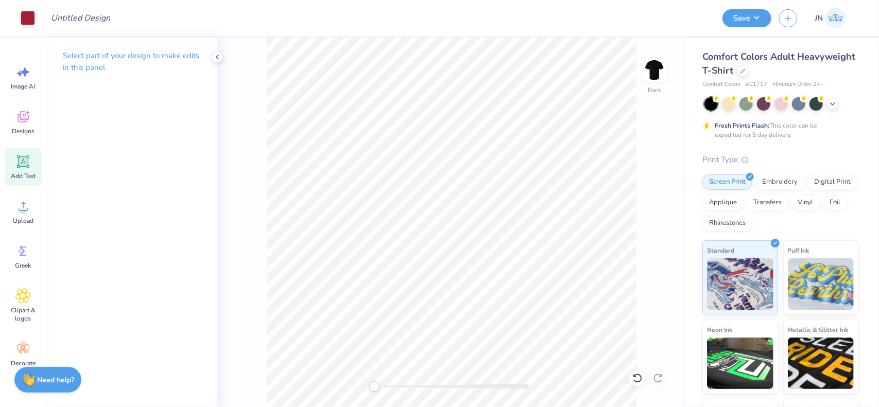
click at [15, 164] on div "Add Text" at bounding box center [23, 167] width 37 height 39
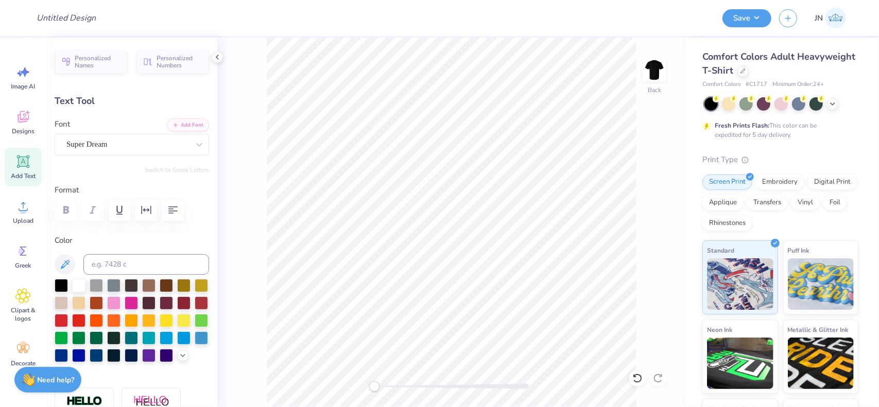
scroll to position [8, 1]
type textarea "d"
type textarea "DELTSIG"
click at [173, 124] on icon "button" at bounding box center [176, 124] width 6 height 6
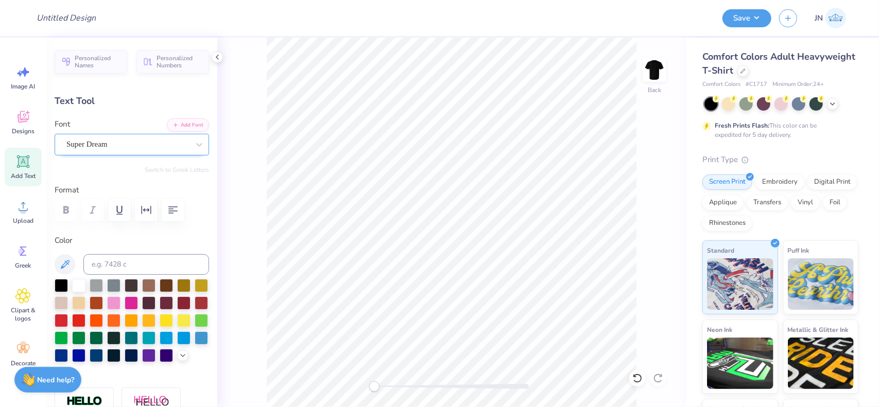
click at [116, 146] on div "Super Dream" at bounding box center [127, 144] width 125 height 16
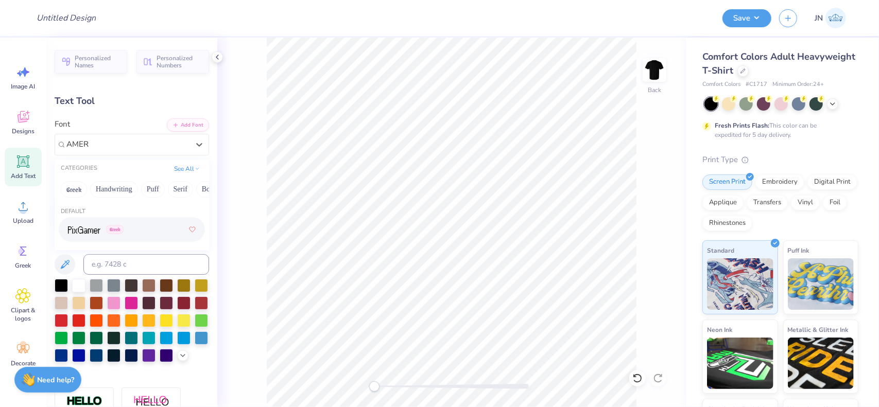
type input "AMER"
click at [189, 124] on button "Add Font" at bounding box center [188, 123] width 42 height 13
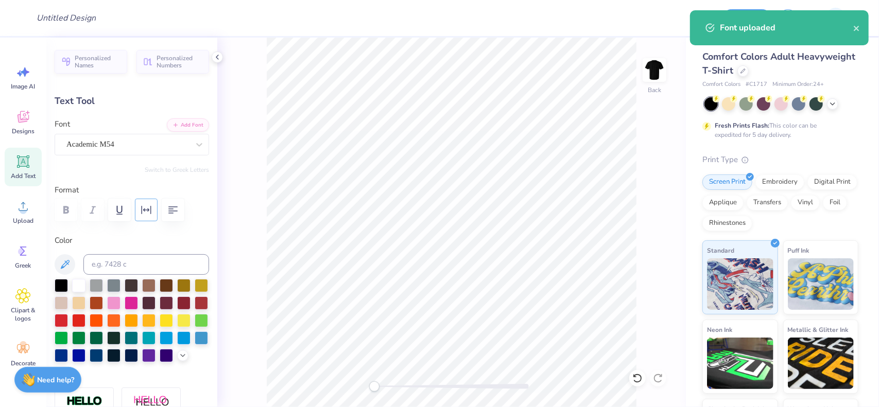
click at [142, 210] on icon "button" at bounding box center [146, 210] width 12 height 12
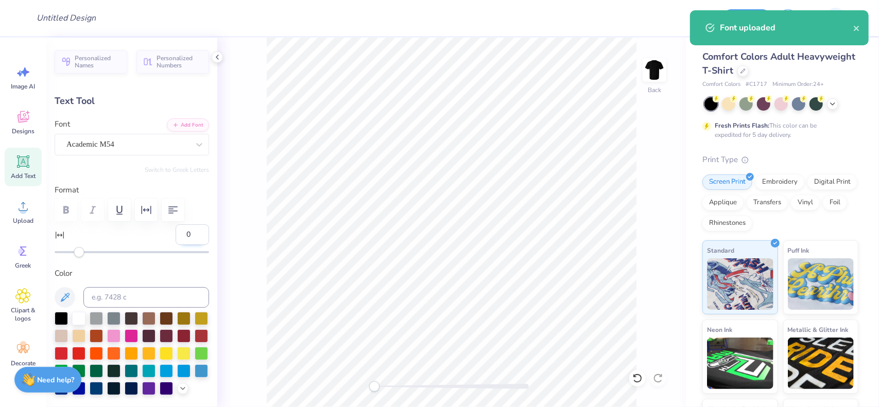
click at [176, 236] on input "0" at bounding box center [192, 235] width 33 height 21
drag, startPoint x: 186, startPoint y: 236, endPoint x: 195, endPoint y: 237, distance: 8.8
click at [195, 237] on input "0" at bounding box center [192, 235] width 33 height 21
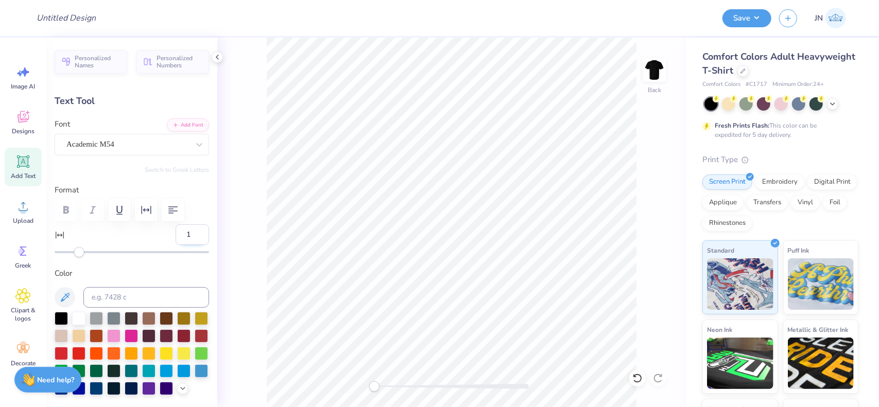
type input "10"
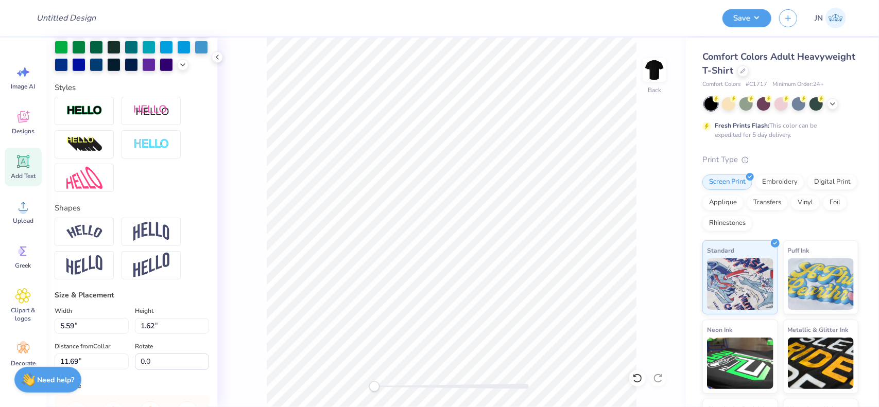
scroll to position [360, 0]
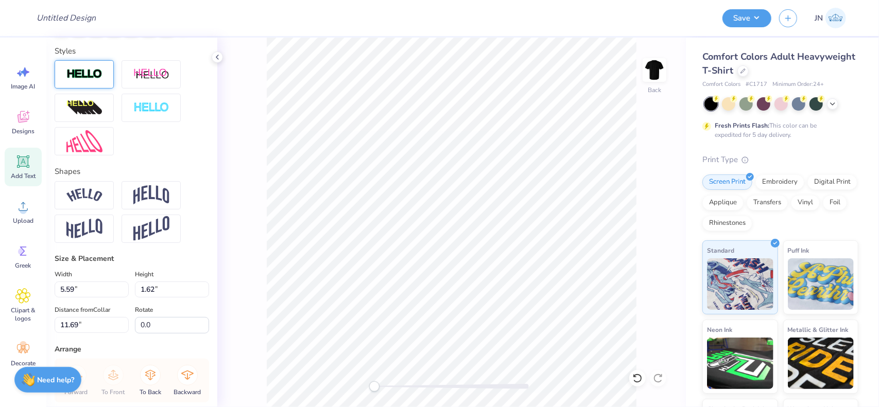
click at [91, 80] on img at bounding box center [84, 74] width 36 height 12
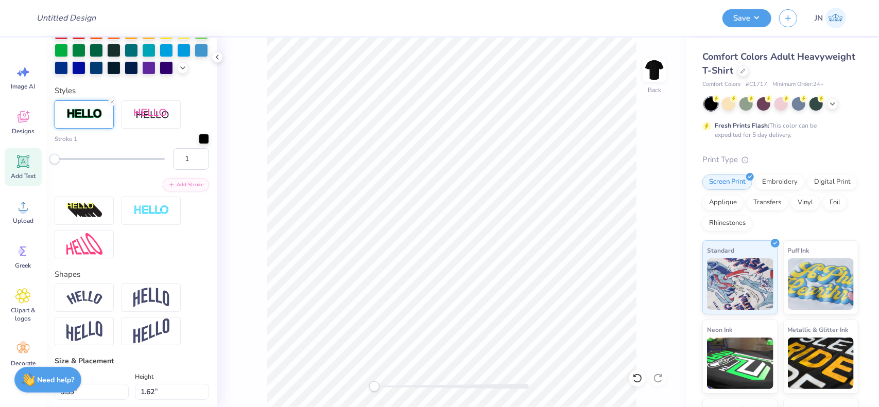
scroll to position [400, 0]
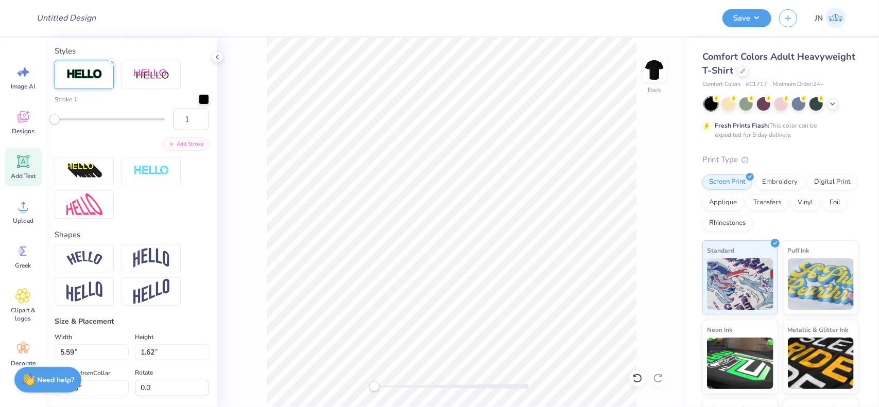
click at [168, 147] on icon "button" at bounding box center [171, 144] width 6 height 6
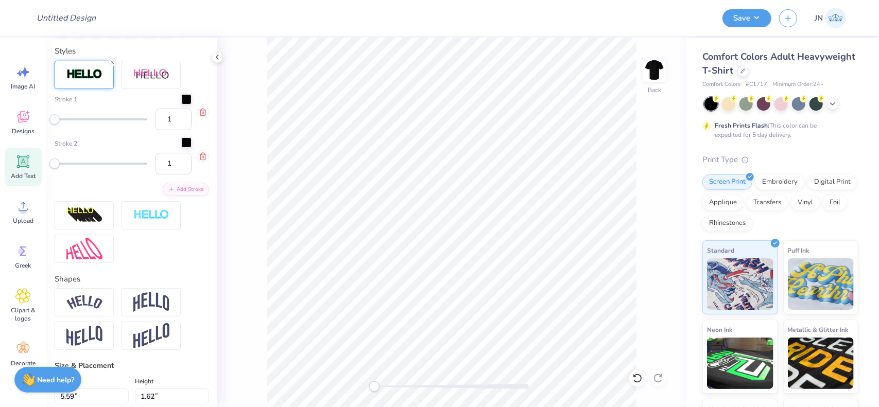
click at [181, 148] on div at bounding box center [186, 142] width 10 height 10
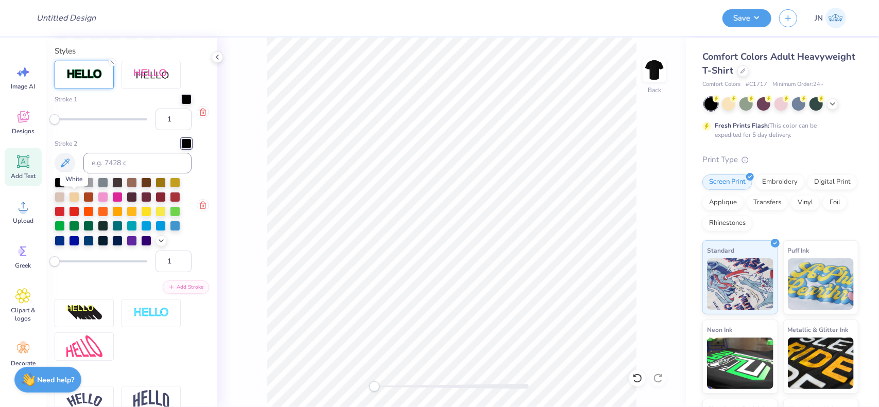
click at [73, 187] on div at bounding box center [74, 182] width 10 height 10
drag, startPoint x: 161, startPoint y: 137, endPoint x: 167, endPoint y: 137, distance: 6.2
click at [167, 130] on input "1" at bounding box center [174, 120] width 36 height 22
type input "8.84"
type input "1.83"
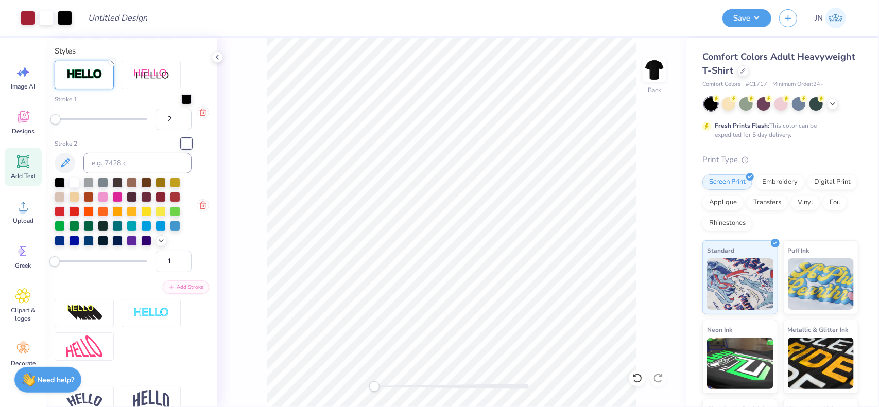
type input "11.49"
click at [166, 272] on input "1" at bounding box center [174, 262] width 36 height 22
type input "4"
type input "8.90"
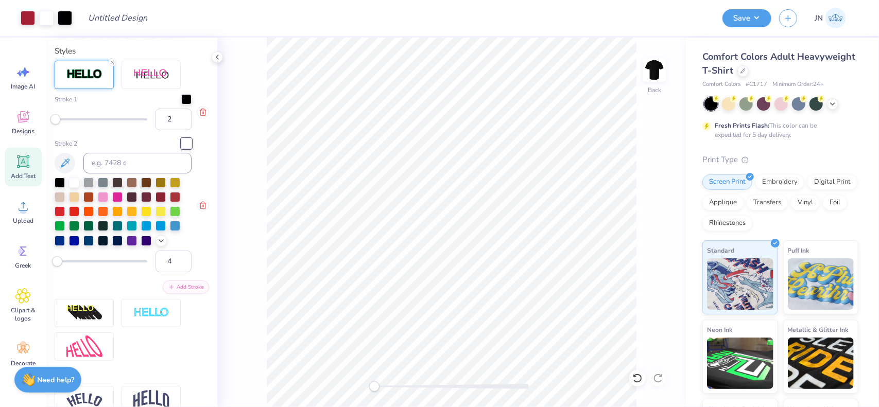
type input "1.90"
type input "11.46"
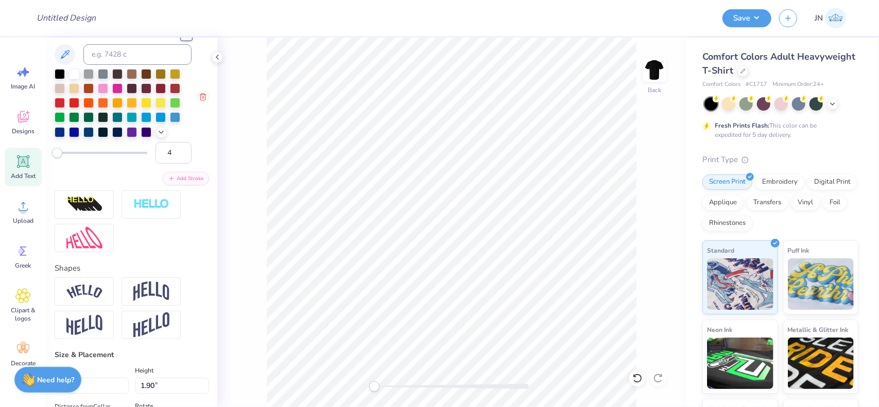
scroll to position [736, 0]
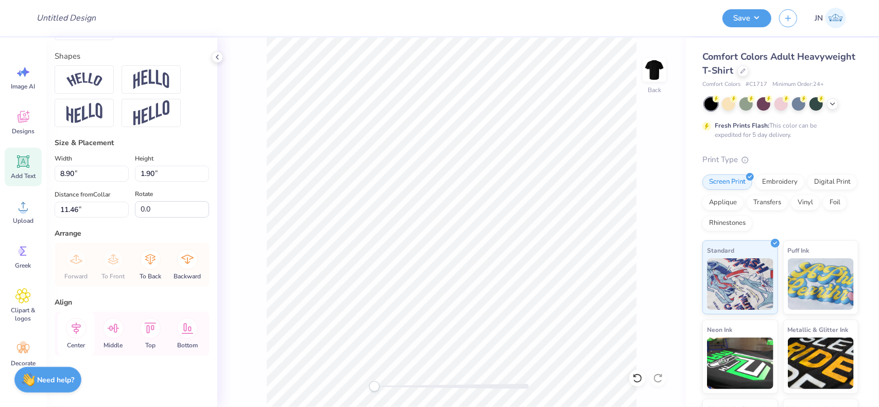
click at [75, 334] on icon at bounding box center [76, 328] width 21 height 21
drag, startPoint x: 381, startPoint y: 385, endPoint x: 399, endPoint y: 387, distance: 17.6
click at [399, 387] on div at bounding box center [451, 386] width 154 height 5
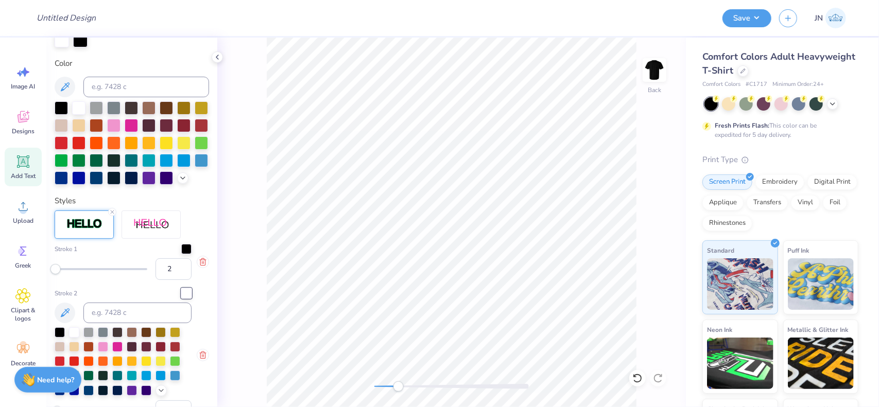
scroll to position [66, 0]
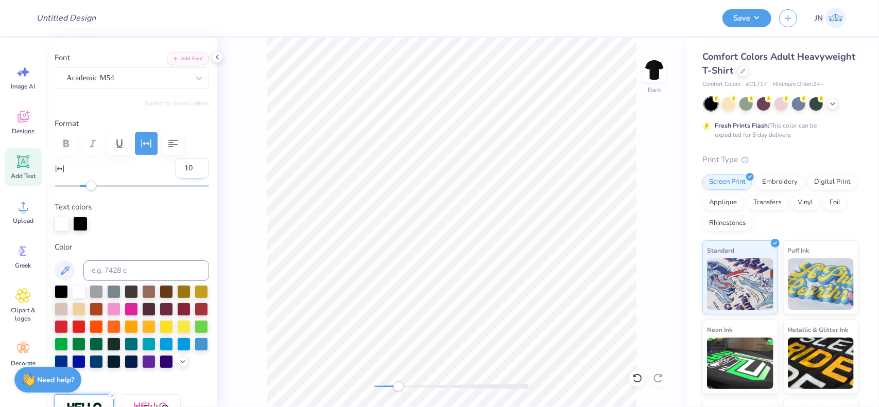
click at [181, 166] on input "10" at bounding box center [192, 168] width 33 height 21
drag, startPoint x: 183, startPoint y: 167, endPoint x: 165, endPoint y: 165, distance: 18.1
click at [165, 165] on div "10" at bounding box center [132, 174] width 154 height 33
type input "6"
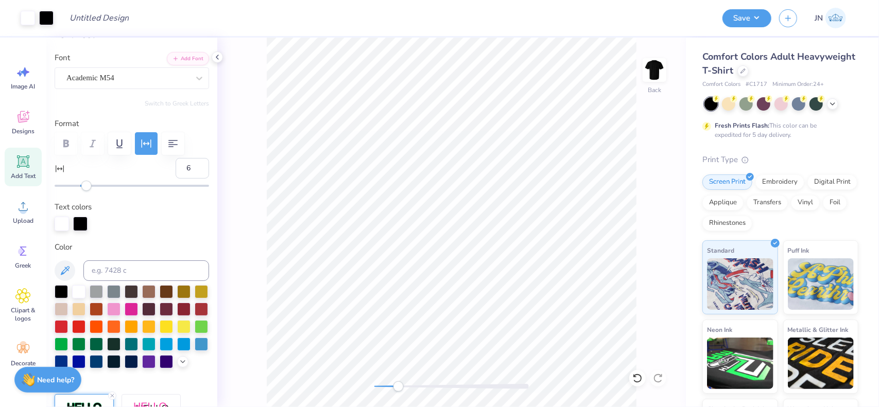
type input "8.35"
type input "4.80"
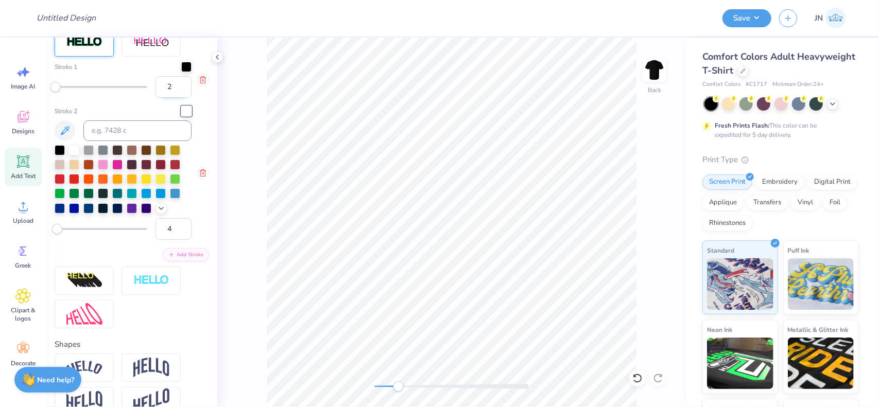
scroll to position [463, 0]
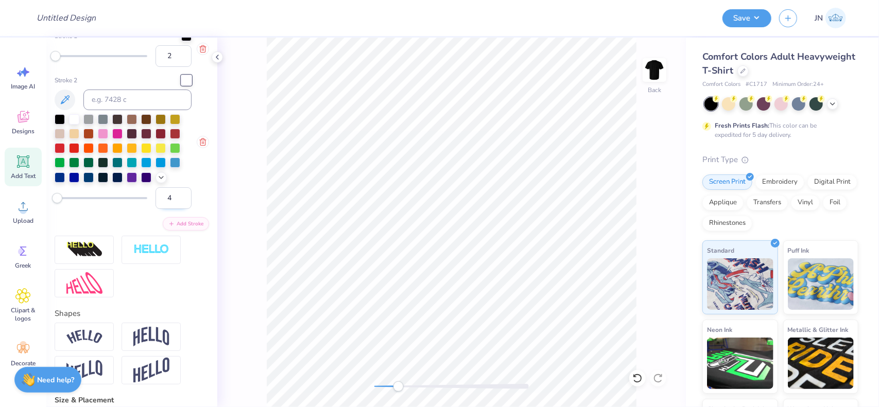
drag, startPoint x: 166, startPoint y: 218, endPoint x: 158, endPoint y: 218, distance: 7.7
click at [158, 209] on input "4" at bounding box center [174, 198] width 36 height 22
type input "3"
drag, startPoint x: 168, startPoint y: 215, endPoint x: 151, endPoint y: 213, distance: 17.1
click at [156, 209] on input "3" at bounding box center [174, 198] width 36 height 22
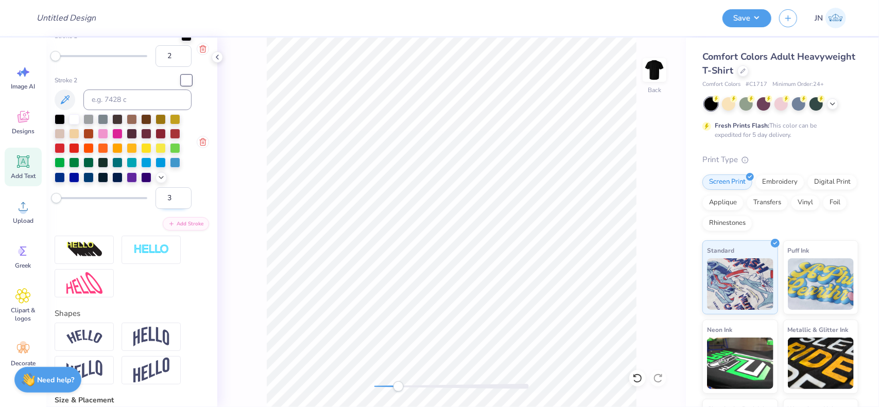
type input "4"
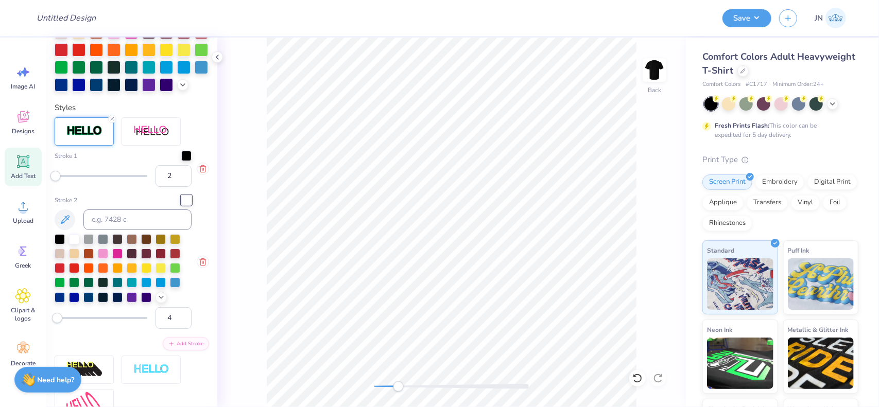
scroll to position [154, 0]
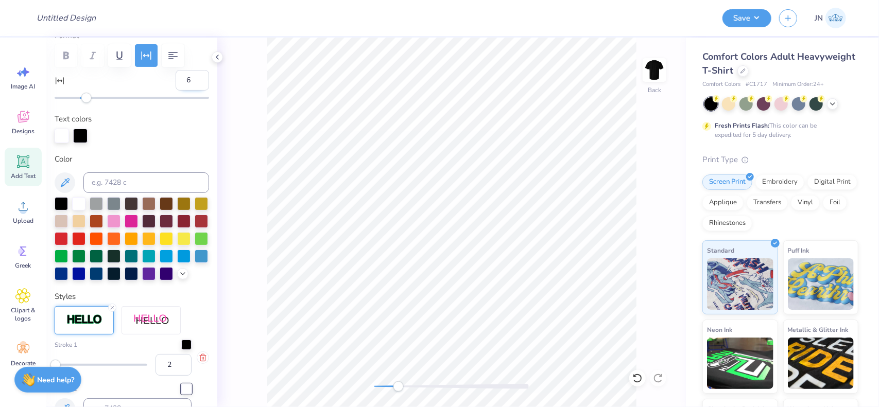
drag, startPoint x: 177, startPoint y: 80, endPoint x: 168, endPoint y: 82, distance: 8.9
click at [176, 80] on input "6" at bounding box center [192, 80] width 33 height 21
type input "4"
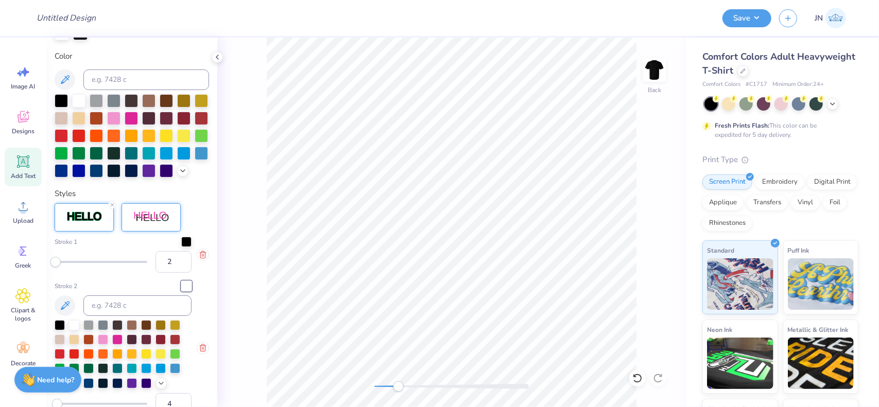
scroll to position [257, 0]
click at [168, 273] on input "2" at bounding box center [174, 262] width 36 height 22
type input "1"
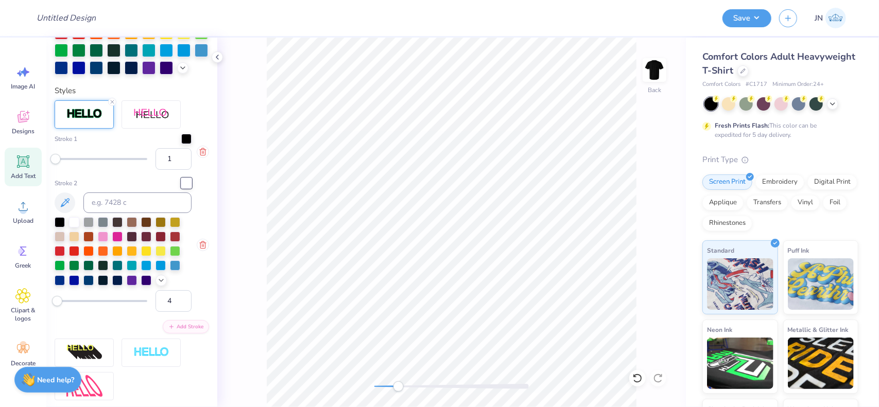
click at [197, 311] on div "Stroke 2 4" at bounding box center [132, 245] width 154 height 134
type input "8.07"
type input "2"
click at [176, 170] on input "2" at bounding box center [174, 159] width 36 height 22
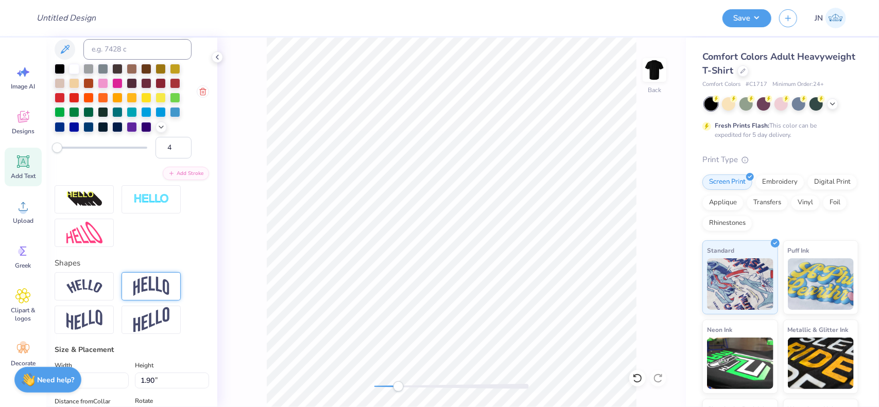
scroll to position [530, 0]
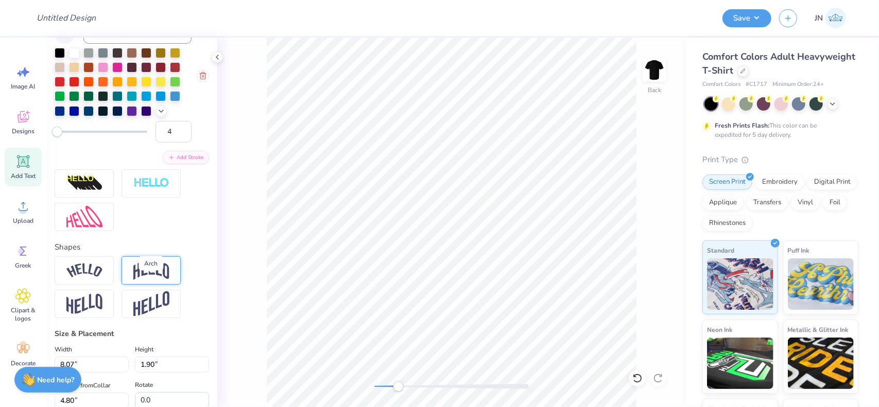
click at [154, 280] on img at bounding box center [151, 271] width 36 height 20
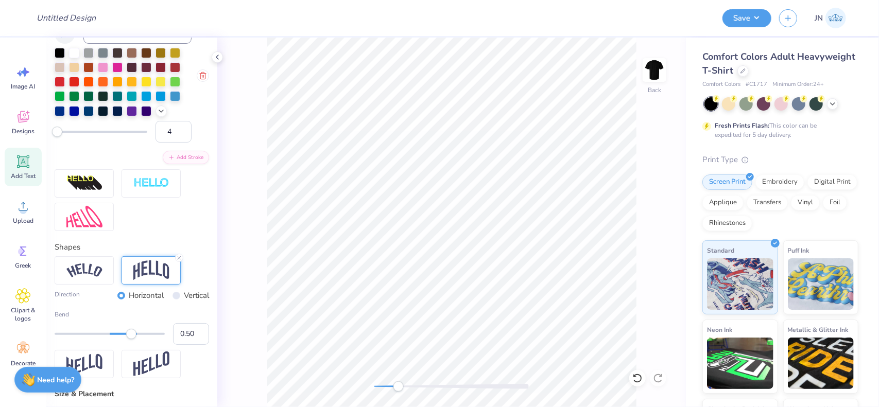
scroll to position [684, 0]
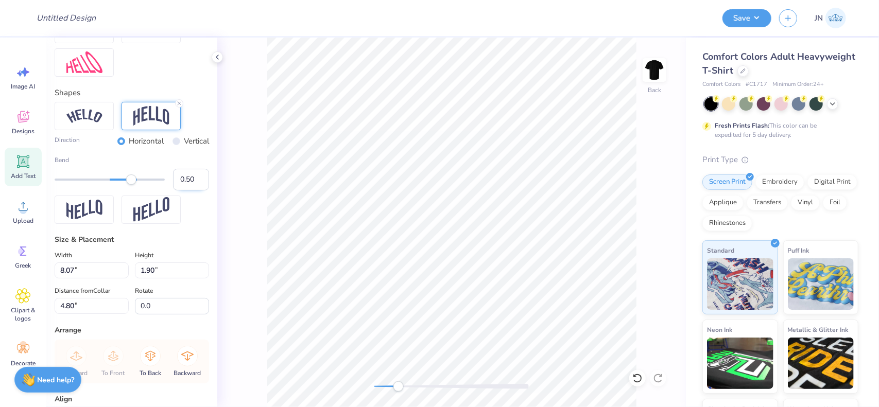
click at [178, 191] on input "0.50" at bounding box center [191, 180] width 36 height 22
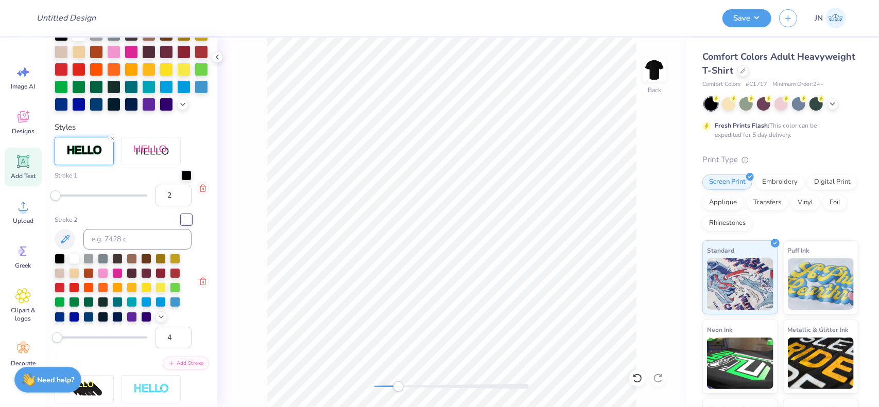
scroll to position [787, 0]
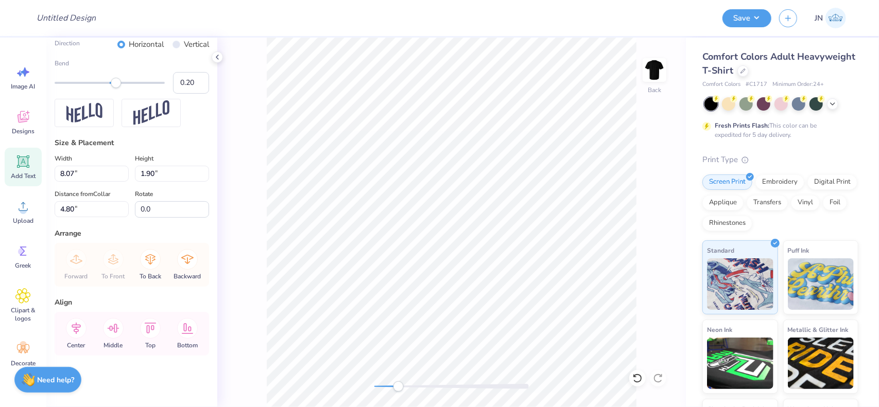
click at [60, 165] on label "Width" at bounding box center [64, 158] width 18 height 12
click at [60, 174] on input "8.07" at bounding box center [92, 174] width 74 height 16
click at [60, 165] on label "Width" at bounding box center [64, 158] width 18 height 12
click at [60, 174] on input "8.07" at bounding box center [92, 174] width 74 height 16
click at [64, 181] on input "8.07" at bounding box center [92, 174] width 74 height 16
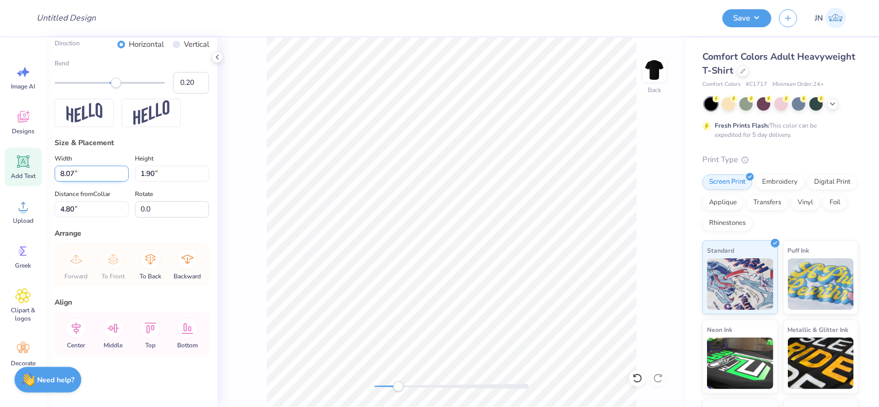
click at [64, 181] on input "8.07" at bounding box center [92, 174] width 74 height 16
type input "12.00"
type input "3.75"
type input "3.96"
drag, startPoint x: 402, startPoint y: 387, endPoint x: 389, endPoint y: 387, distance: 12.9
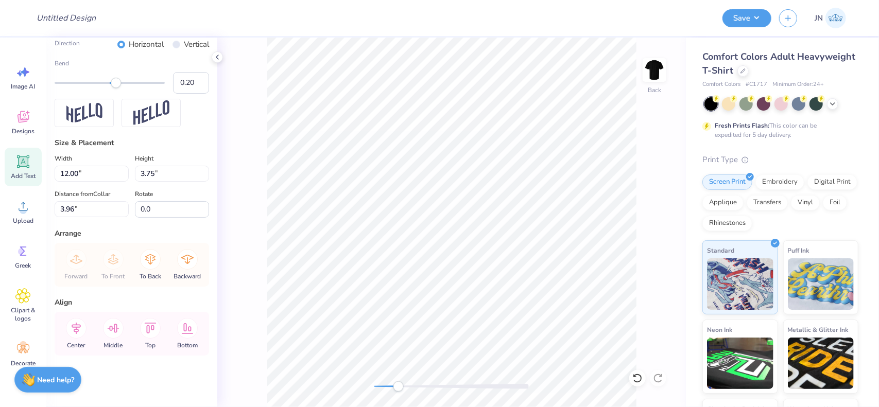
click at [389, 387] on div at bounding box center [451, 386] width 154 height 5
click at [398, 389] on div at bounding box center [451, 386] width 154 height 5
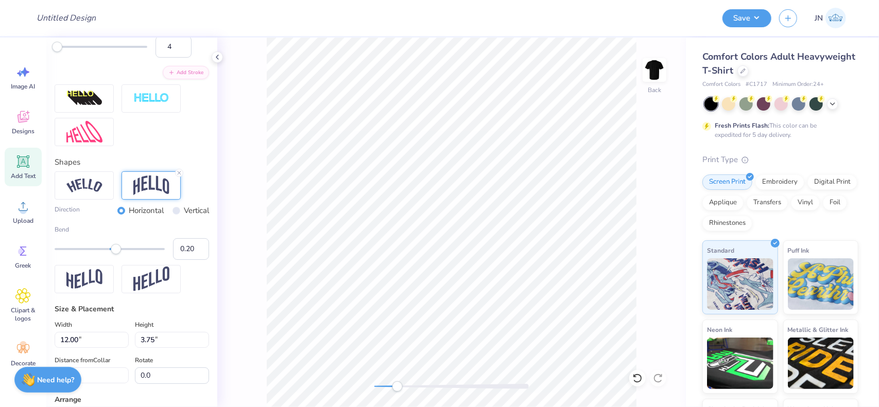
scroll to position [590, 0]
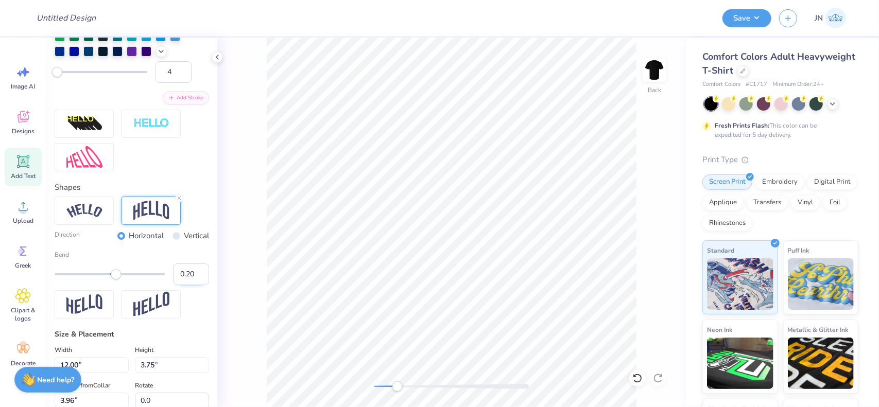
click at [178, 285] on input "0.20" at bounding box center [191, 275] width 36 height 22
type input "0.10"
click at [178, 285] on input "0.10" at bounding box center [191, 275] width 36 height 22
type input "0.20"
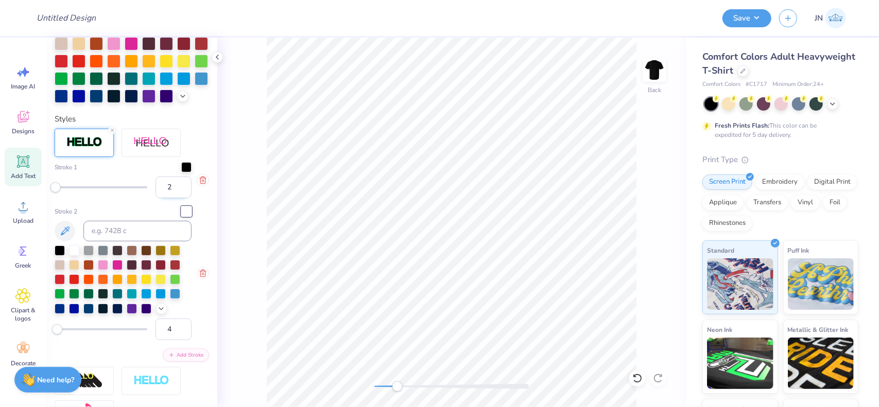
scroll to position [23, 0]
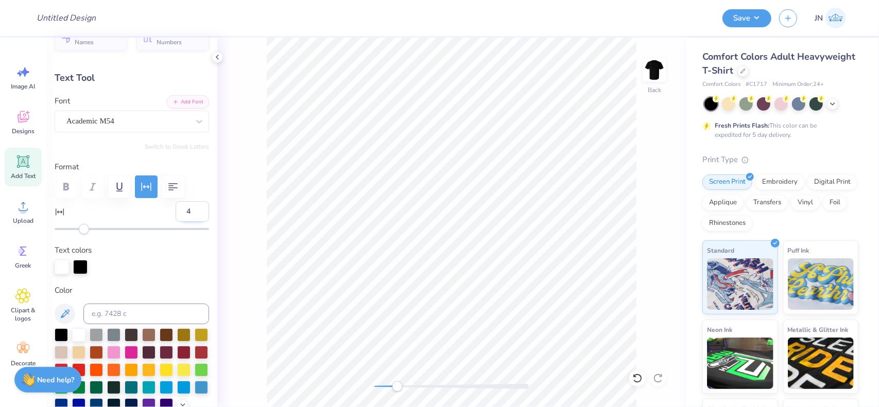
click at [179, 213] on input "4" at bounding box center [192, 211] width 33 height 21
click at [193, 215] on input "3" at bounding box center [192, 211] width 33 height 21
type input "2"
click at [193, 215] on input "2" at bounding box center [192, 211] width 33 height 21
type input "11.59"
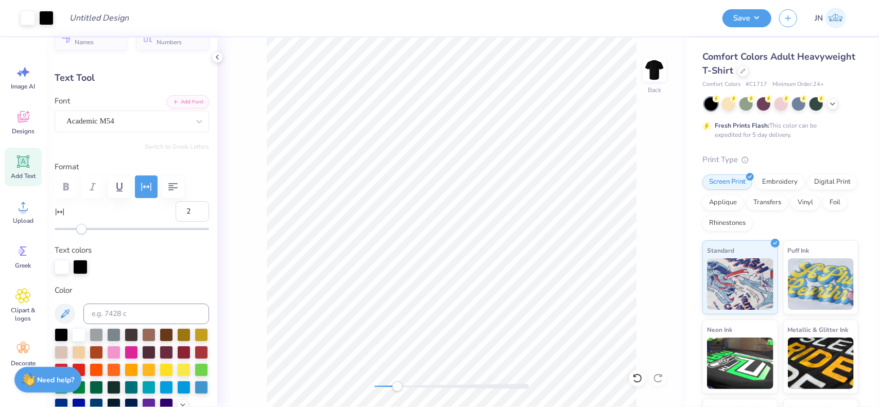
type input "3.72"
type input "3.97"
click at [25, 170] on div "Add Text" at bounding box center [23, 167] width 37 height 39
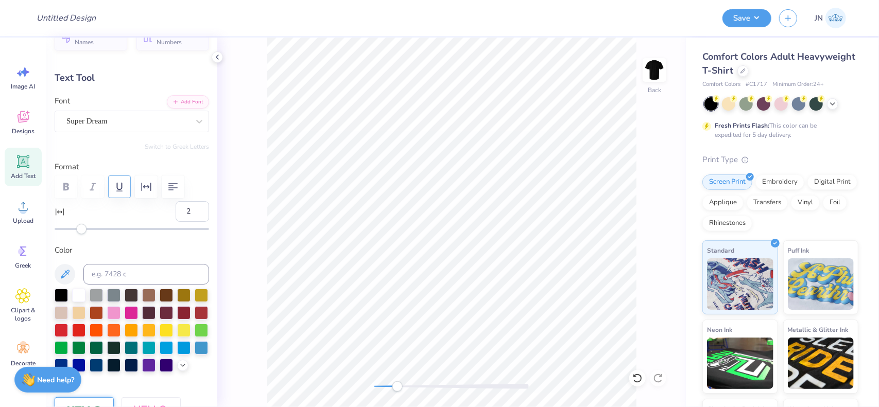
type input "5.59"
type input "1.62"
type input "11.69"
type input "0"
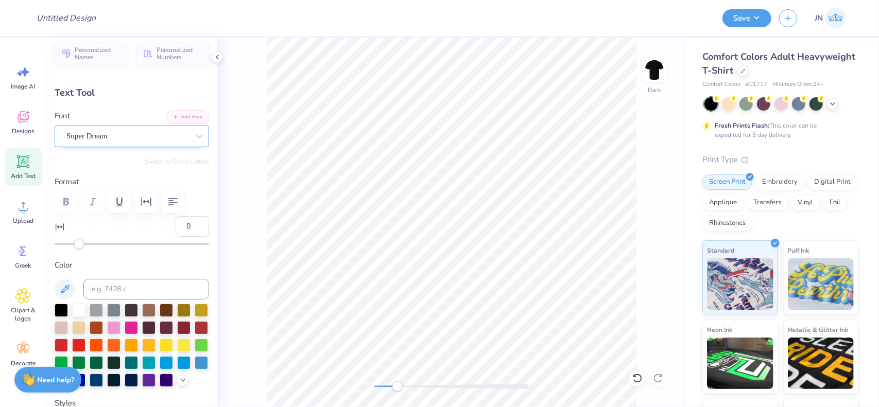
scroll to position [0, 0]
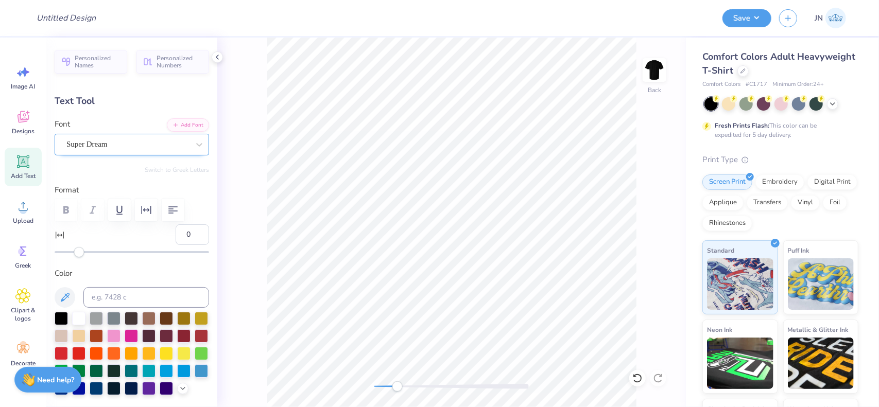
click at [158, 148] on div "Super Dream" at bounding box center [127, 144] width 125 height 16
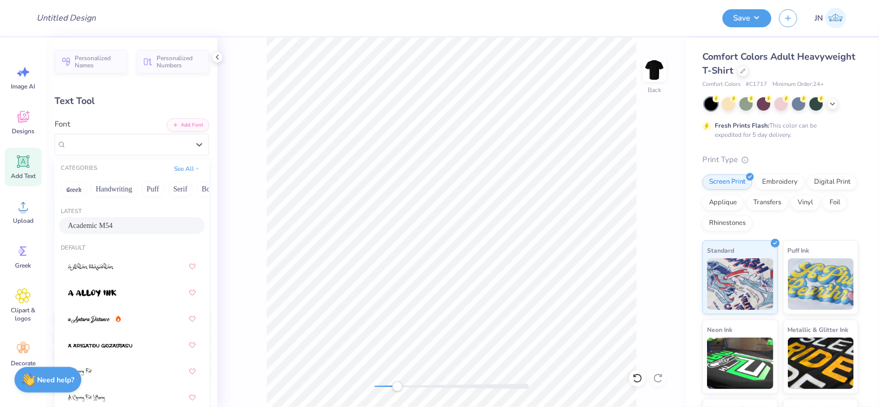
click at [103, 224] on span "Academic M54" at bounding box center [90, 225] width 45 height 11
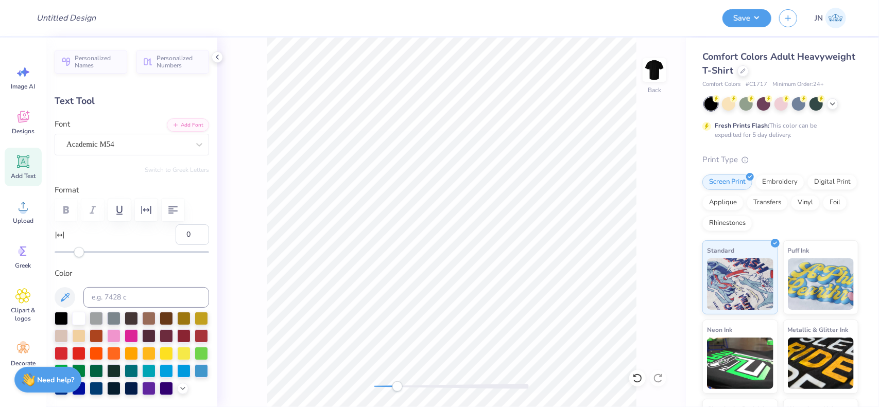
scroll to position [8, 1]
type textarea "PHILO"
click at [117, 284] on div "Color" at bounding box center [132, 332] width 154 height 128
click at [117, 292] on input at bounding box center [146, 297] width 126 height 21
type input "201"
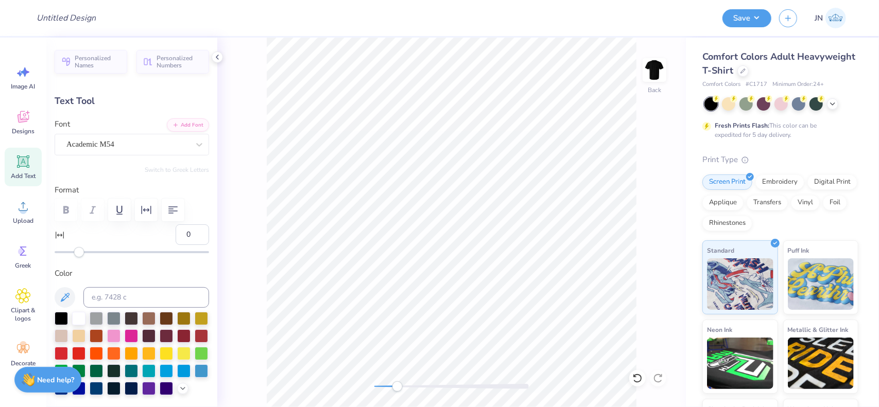
type input "1.37"
type input "0.44"
click at [369, 173] on li "Duplicate" at bounding box center [382, 172] width 81 height 20
type input "4.00"
type textarea "W"
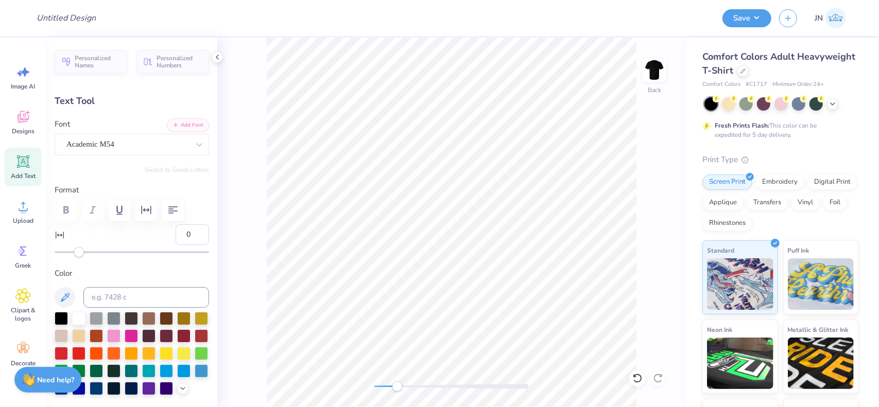
scroll to position [8, 2]
type textarea "2025"
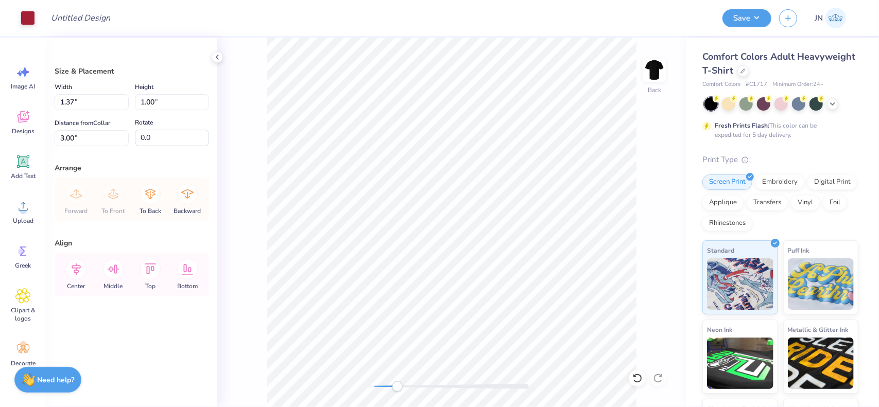
type input "3.18"
type input "9.01"
type input "2.59"
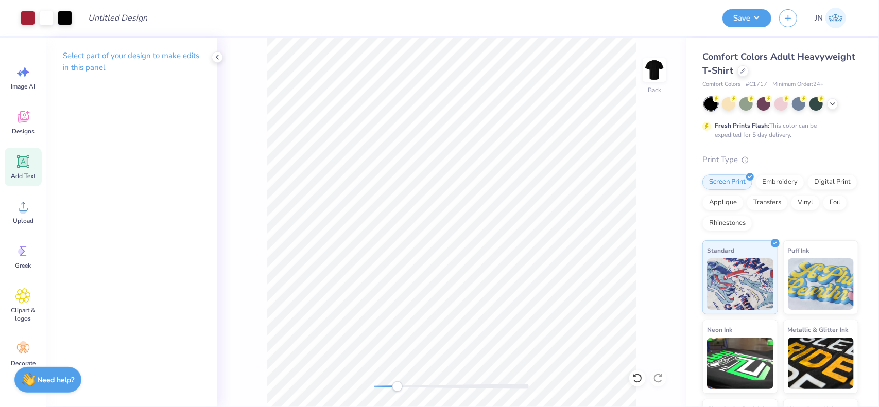
click at [27, 166] on icon at bounding box center [23, 162] width 12 height 12
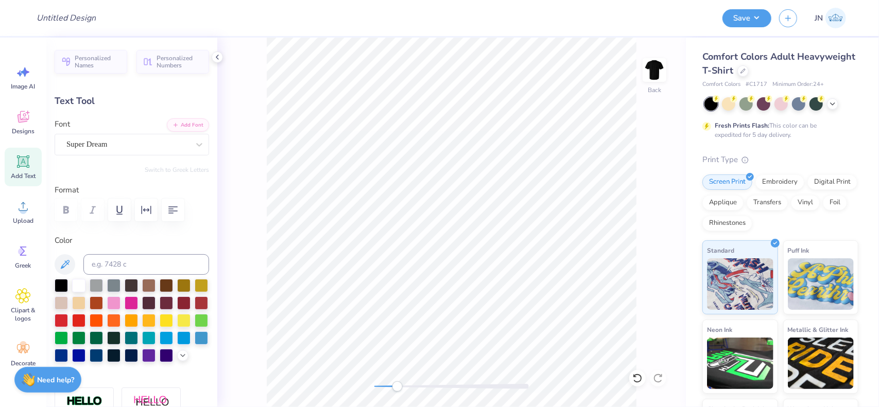
scroll to position [8, 1]
type textarea "a"
type textarea "American"
click at [174, 125] on button "Add Font" at bounding box center [188, 123] width 42 height 13
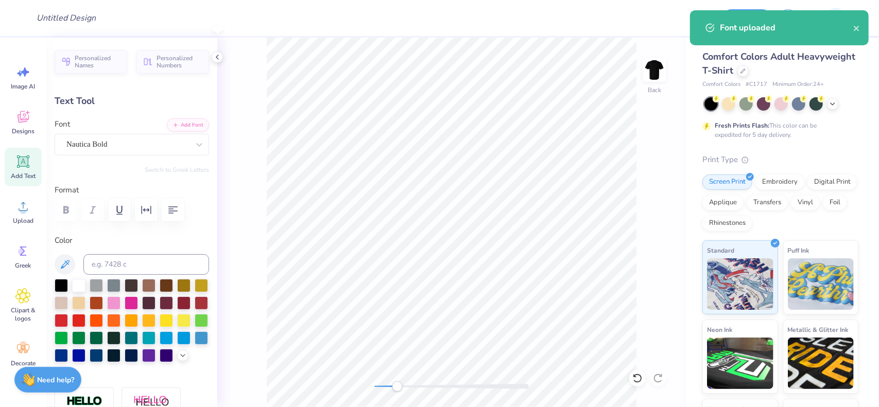
type input "4.19"
type input "1.02"
type input "11.46"
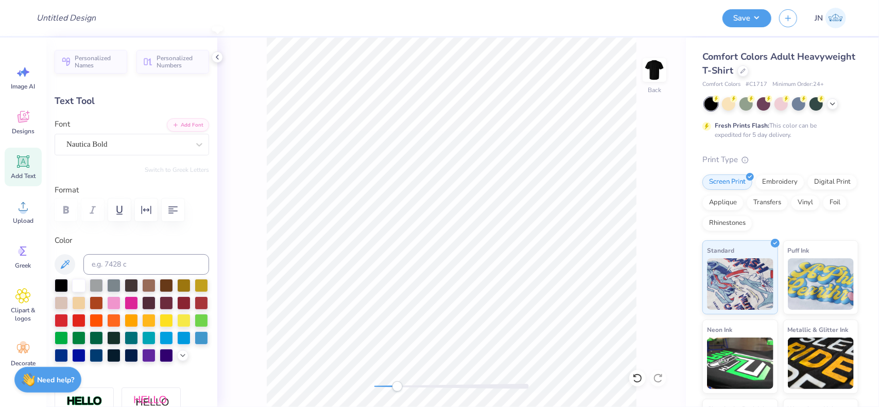
type input "-12.2"
type input "11.59"
type input "3.72"
type input "4.53"
type input "0.0"
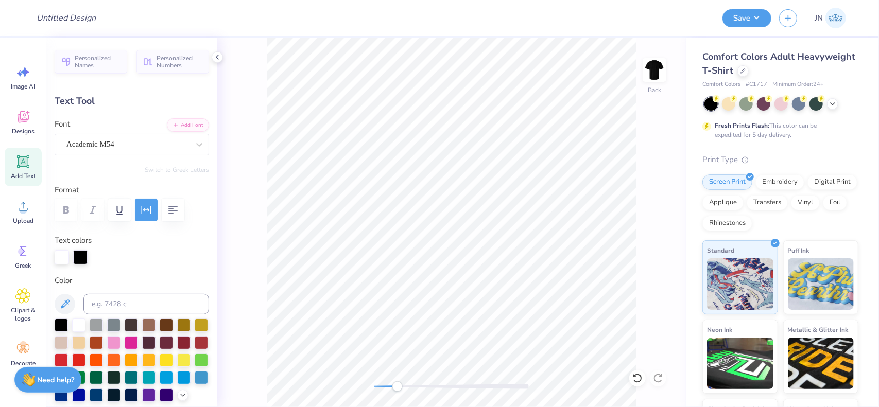
type textarea "DELTaSIG"
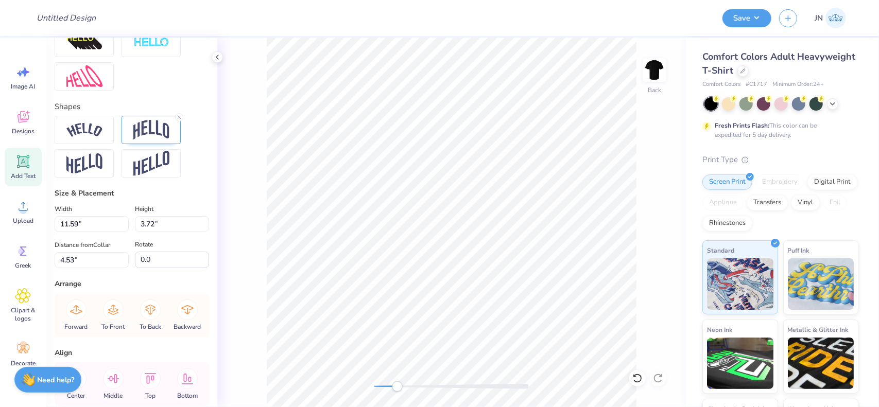
scroll to position [499, 0]
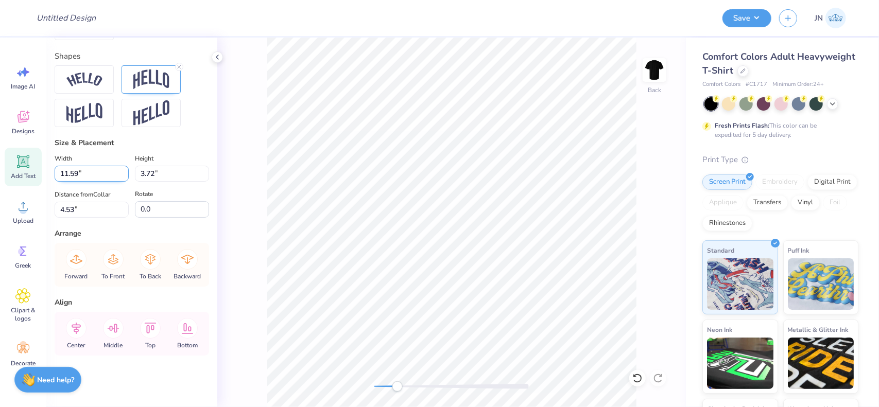
click at [70, 174] on input "11.59" at bounding box center [92, 174] width 74 height 16
type input "12.63"
type input "3.66"
type input "4.56"
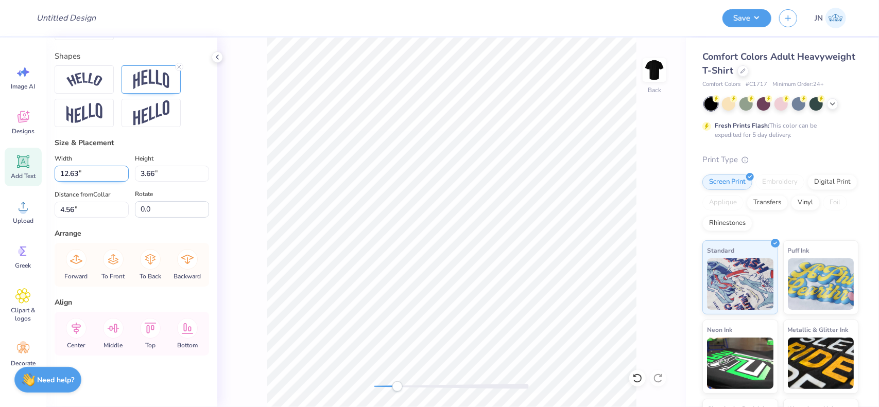
click at [65, 177] on input "12.63" at bounding box center [92, 174] width 74 height 16
type input "12.00"
type input "3.48"
type input "4.65"
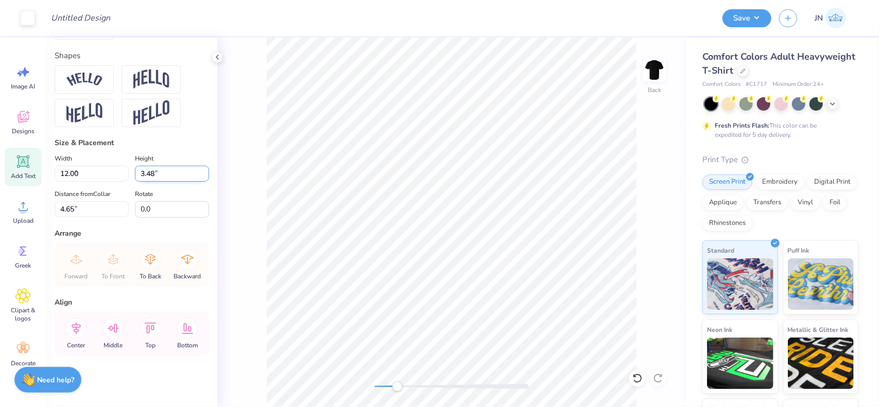
type input "4.06"
type input "1.40"
type input "7.85"
type input "-12.2"
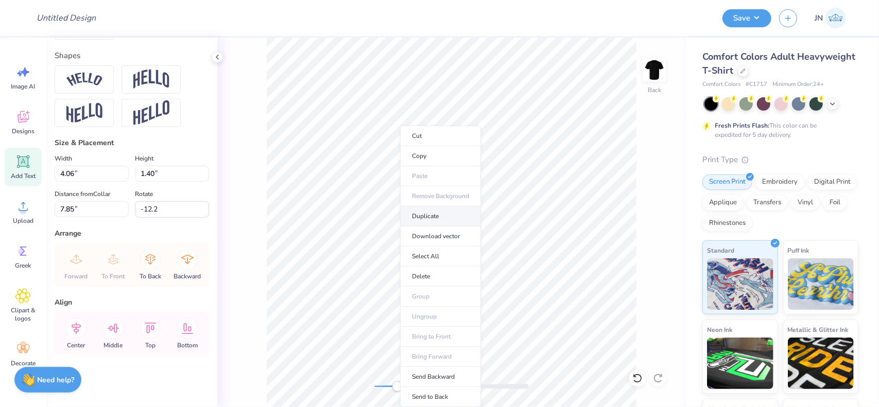
click at [444, 215] on li "Duplicate" at bounding box center [440, 216] width 81 height 20
type input "8.85"
type textarea "Red Cross"
type input "7.85"
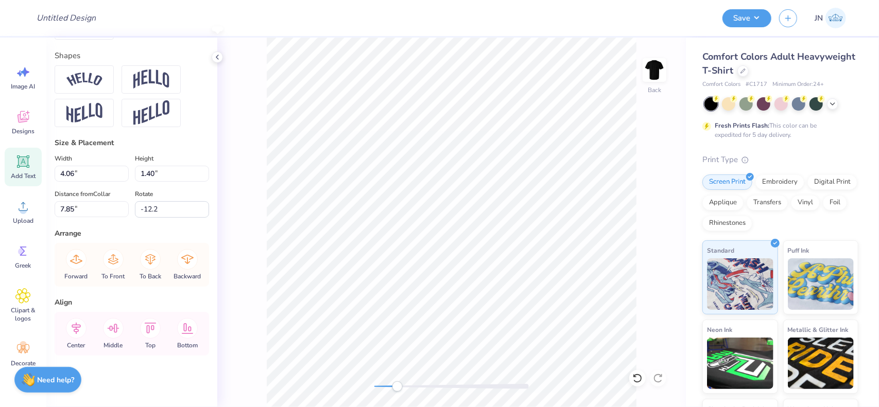
type input "5.46"
type input "1.89"
type input "7.70"
type input "4.59"
type input "1.76"
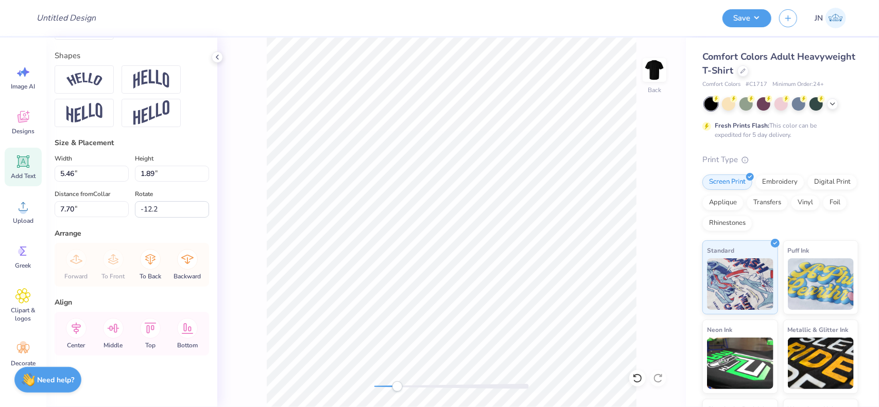
type input "8.50"
type input "0.0"
type input "5.05"
type input "1.75"
type input "7.60"
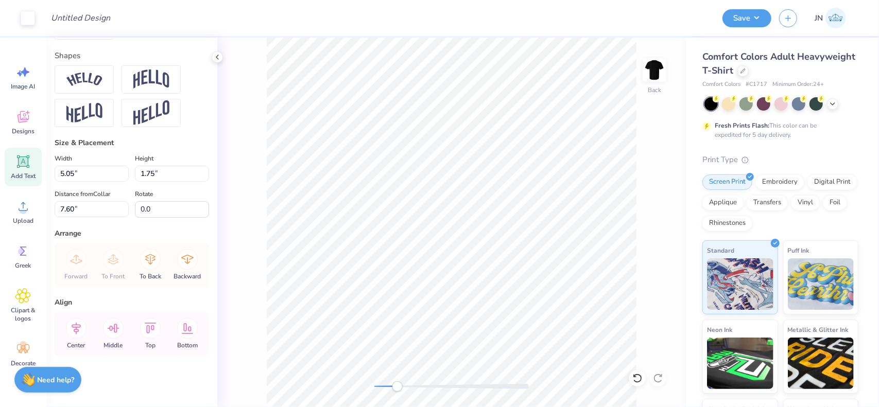
type input "-12.2"
click at [451, 210] on li "Duplicate" at bounding box center [467, 216] width 81 height 20
type input "8.61"
type textarea "Red Cross"
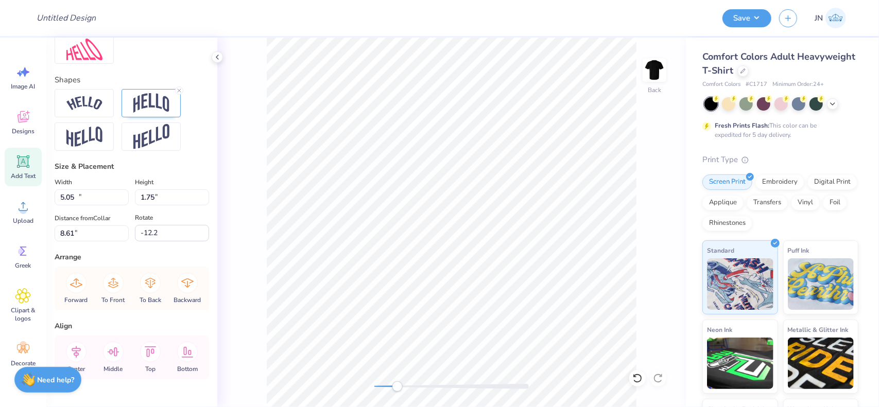
type input "12.00"
type input "3.48"
type input "4.65"
type input "0.0"
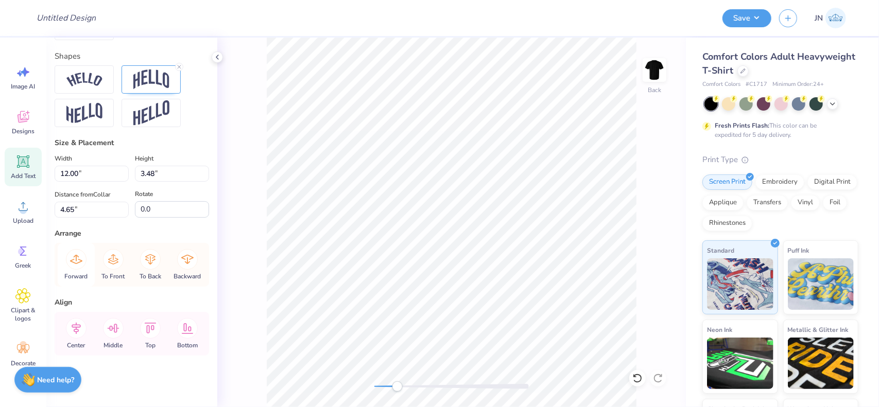
type input "11.25"
type input "3.26"
click at [77, 327] on icon at bounding box center [76, 328] width 21 height 21
type input "11.91"
type input "3.45"
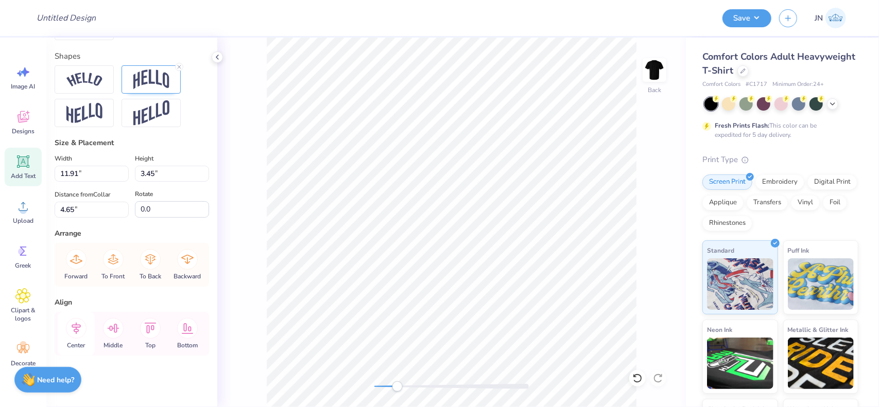
drag, startPoint x: 77, startPoint y: 331, endPoint x: 85, endPoint y: 330, distance: 8.3
click at [77, 332] on icon at bounding box center [76, 328] width 21 height 21
type input "5.70"
type input "2.19"
type input "8.13"
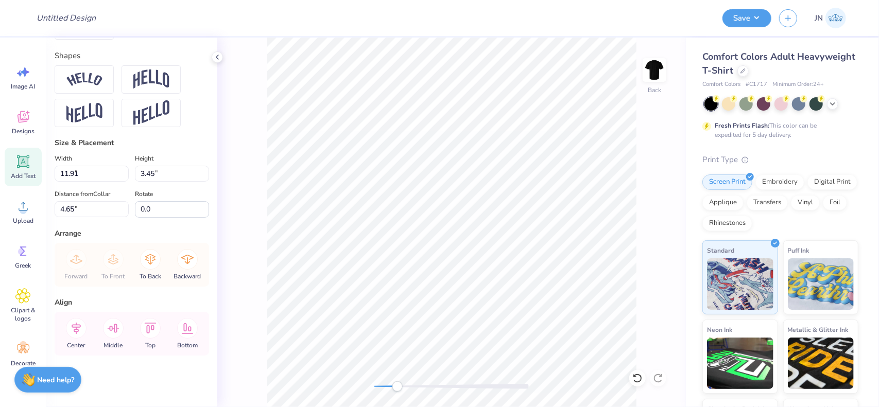
type input "-12.2"
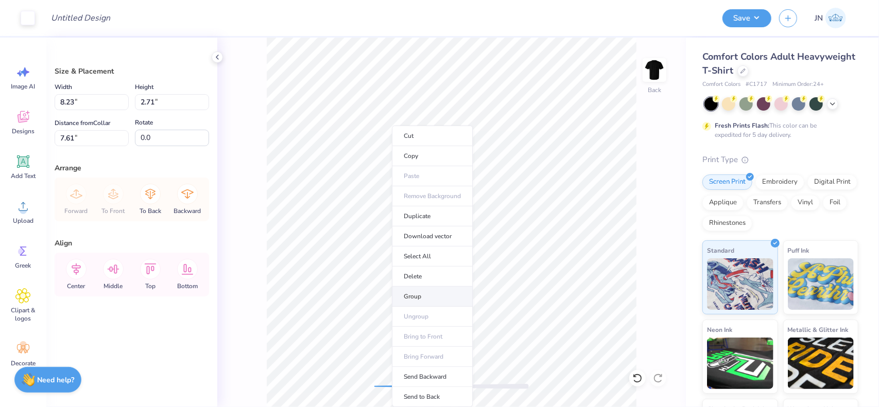
click at [428, 292] on li "Group" at bounding box center [432, 297] width 81 height 20
click at [76, 271] on icon at bounding box center [76, 269] width 21 height 21
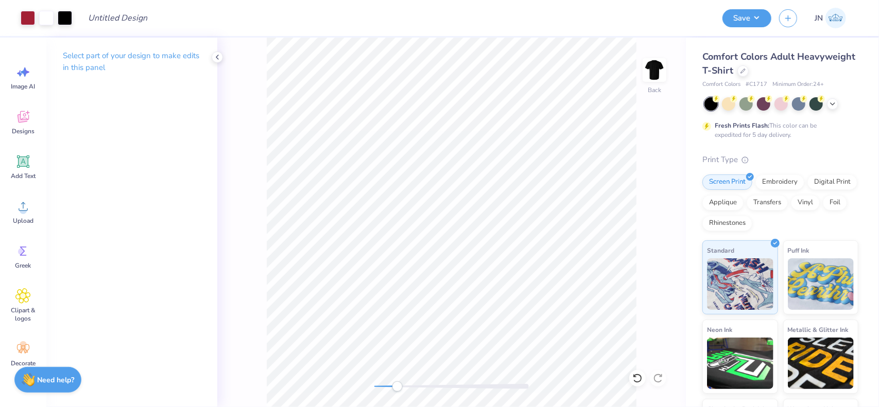
click at [392, 387] on div "Accessibility label" at bounding box center [397, 387] width 10 height 10
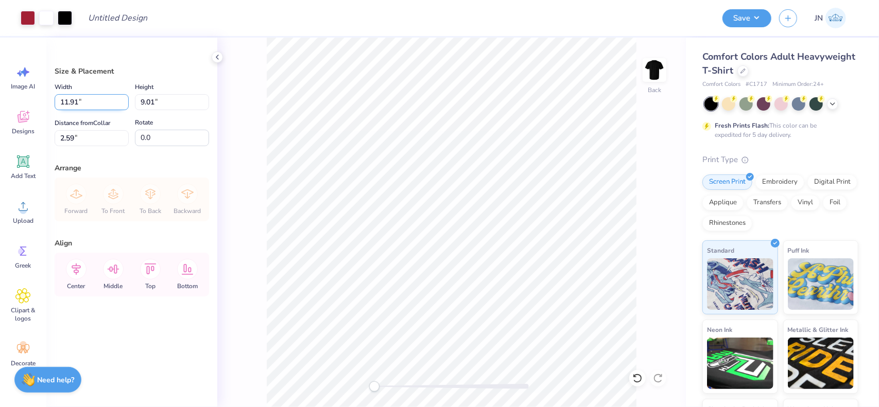
click at [74, 104] on input "11.91" at bounding box center [92, 102] width 74 height 16
type input "11.00"
type input "8.32"
click at [78, 139] on input "2.94" at bounding box center [92, 138] width 74 height 16
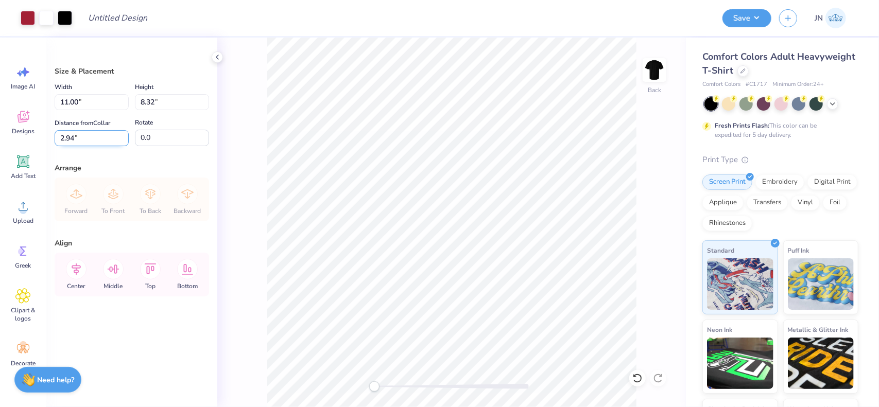
click at [78, 139] on input "2.94" at bounding box center [92, 138] width 74 height 16
drag, startPoint x: 76, startPoint y: 139, endPoint x: 60, endPoint y: 137, distance: 16.5
click at [59, 139] on input "2.94" at bounding box center [92, 138] width 74 height 16
type input "2.50"
click at [250, 132] on div "Back" at bounding box center [451, 223] width 469 height 370
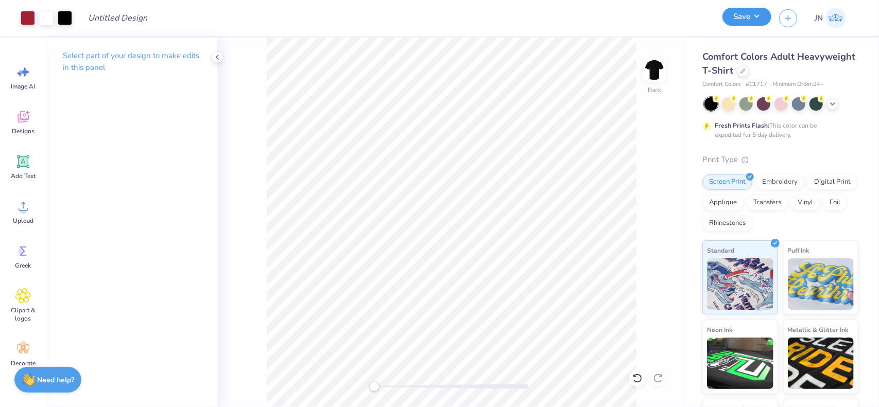
click at [750, 20] on button "Save" at bounding box center [746, 17] width 49 height 18
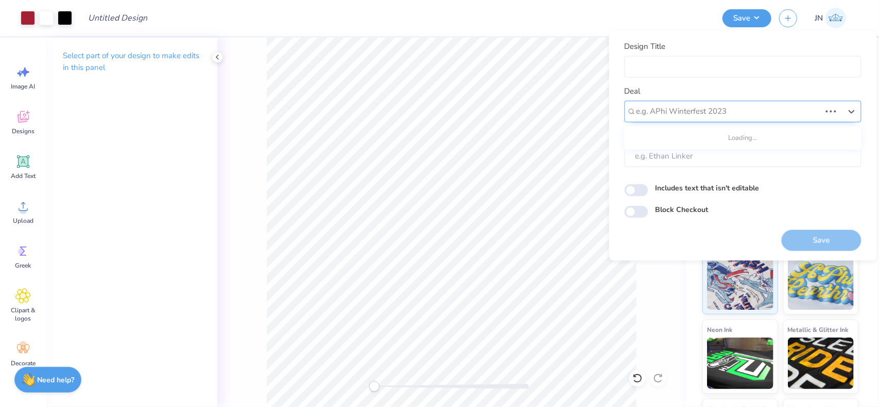
click at [678, 115] on div at bounding box center [728, 112] width 184 height 14
type input "design tool gallery"
click at [688, 68] on input "Design Title" at bounding box center [743, 67] width 237 height 22
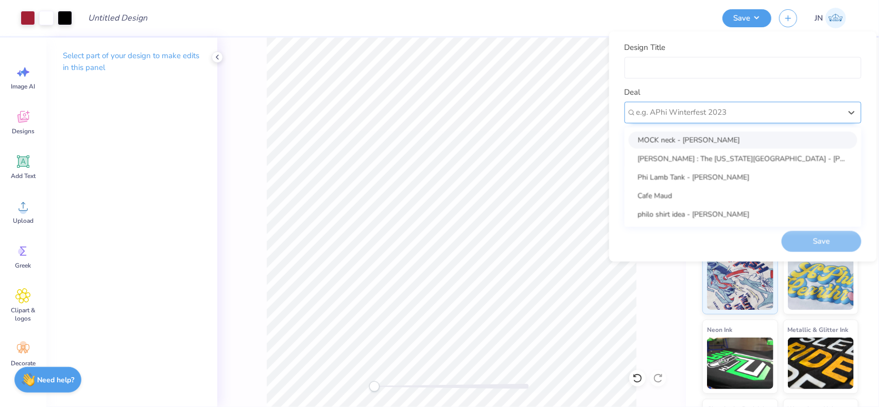
scroll to position [0, 0]
click at [673, 109] on div at bounding box center [738, 113] width 205 height 14
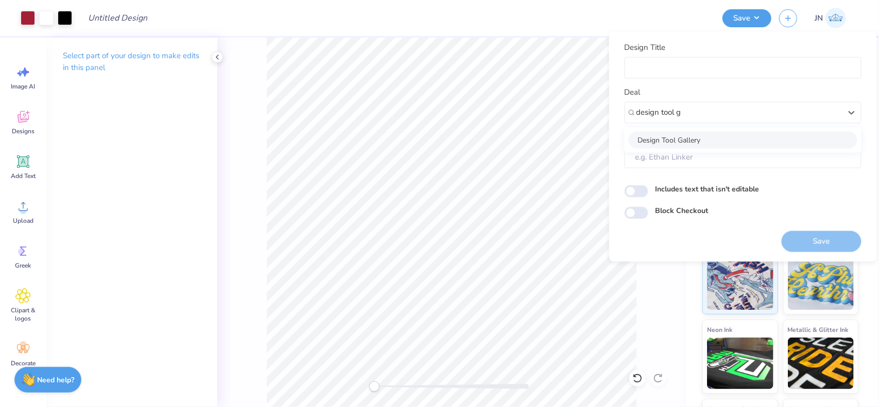
click at [672, 144] on div "Design Tool Gallery" at bounding box center [743, 139] width 229 height 17
type input "design tool g"
type input "Design Tool Gallery User"
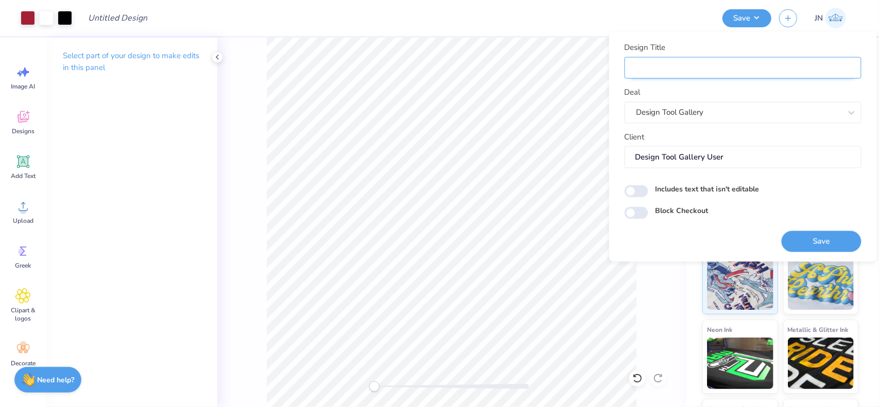
click at [665, 67] on input "Design Title" at bounding box center [743, 68] width 237 height 22
paste input "FPS240585"
type input "FPS240585"
click at [667, 38] on div "Design Title FPS240585 Deal Design Tool Gallery Client Design Tool Gallery User…" at bounding box center [743, 146] width 268 height 231
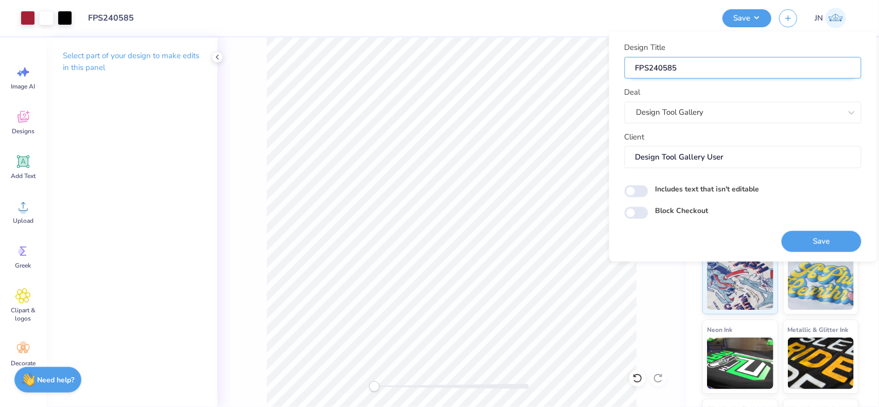
drag, startPoint x: 835, startPoint y: 237, endPoint x: 727, endPoint y: 66, distance: 201.9
click at [835, 237] on button "Save" at bounding box center [822, 241] width 80 height 21
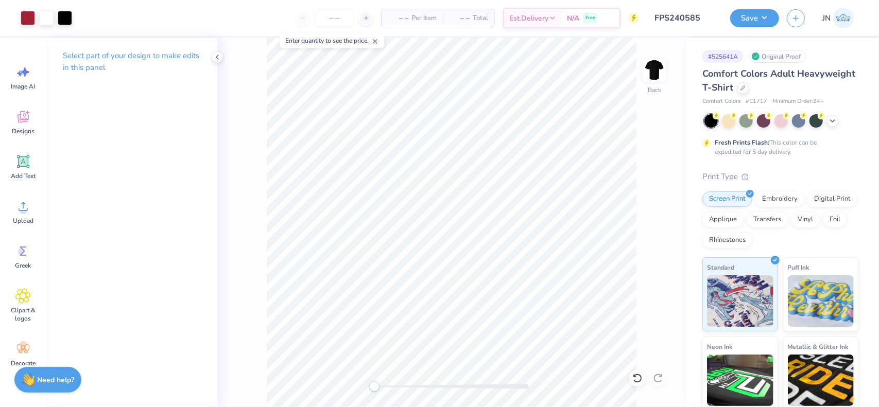
click at [744, 19] on div "Art colors – – Per Item – – Total Est. Delivery N/A Free Design Title FPS240585…" at bounding box center [439, 203] width 879 height 407
click at [729, 18] on div "Art colors – – Per Item – – Total Est. Delivery N/A Free Design Title FPS240585…" at bounding box center [439, 18] width 879 height 36
click at [747, 20] on button "Save" at bounding box center [754, 17] width 49 height 18
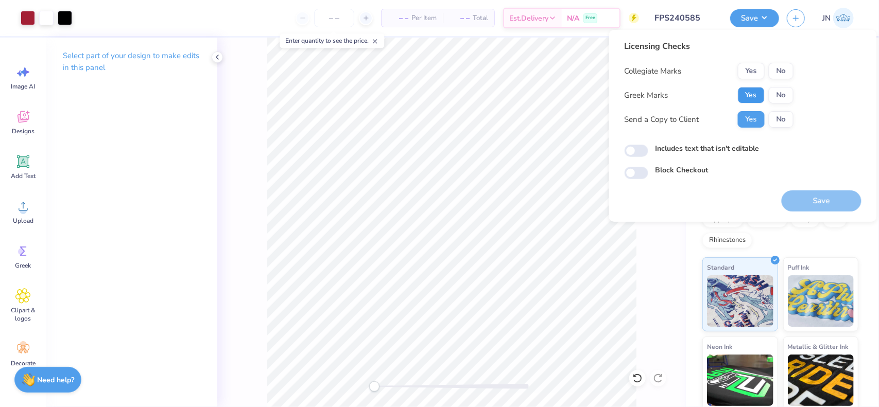
click at [746, 89] on button "Yes" at bounding box center [751, 95] width 27 height 16
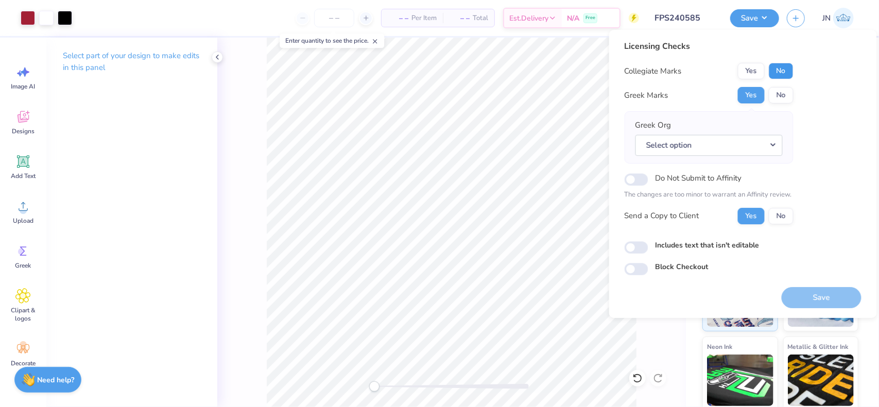
click at [772, 77] on button "No" at bounding box center [781, 71] width 25 height 16
click at [742, 141] on button "Select option" at bounding box center [708, 145] width 147 height 21
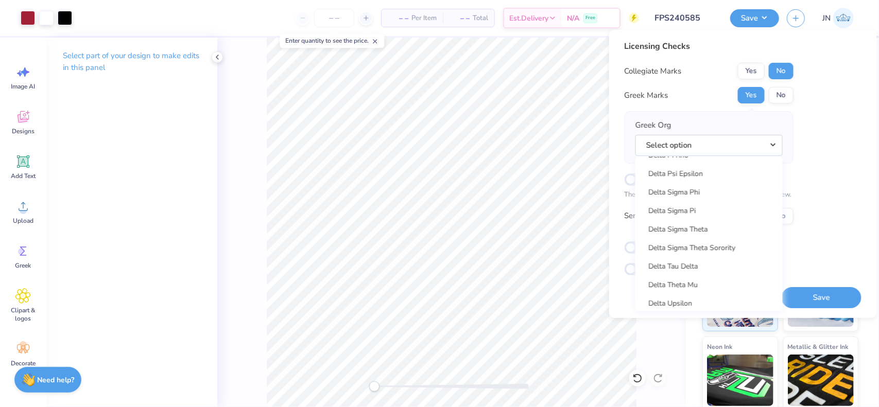
scroll to position [2626, 0]
click at [717, 196] on link "Delta Sigma Phi" at bounding box center [709, 193] width 139 height 17
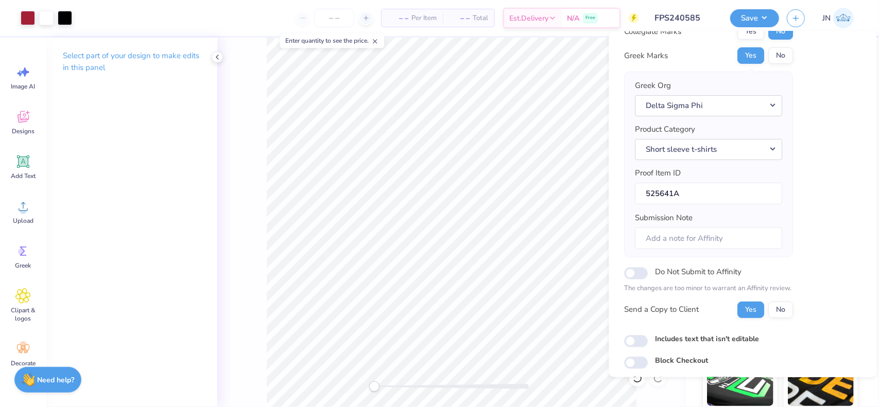
scroll to position [73, 0]
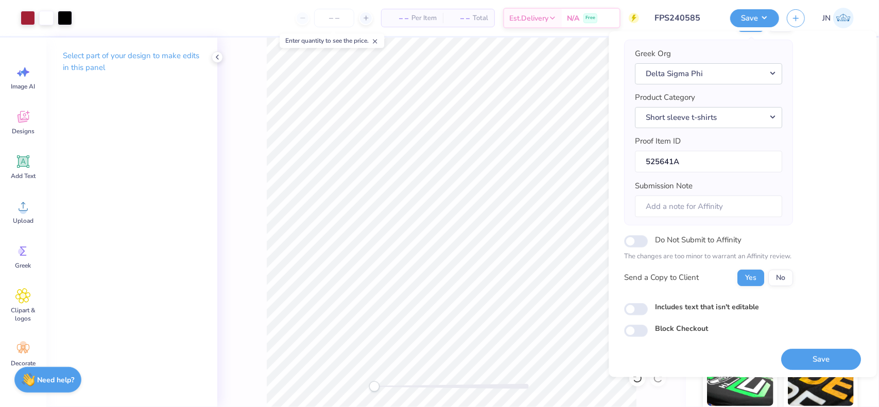
click at [790, 350] on button "Save" at bounding box center [822, 359] width 80 height 21
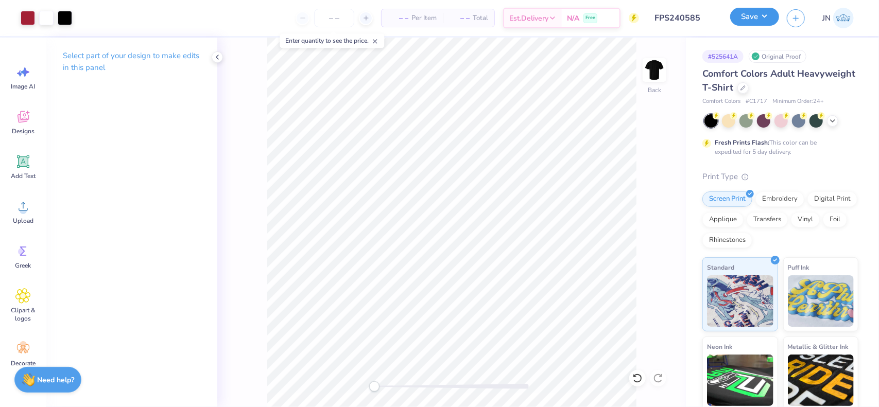
click at [753, 16] on button "Save" at bounding box center [754, 17] width 49 height 18
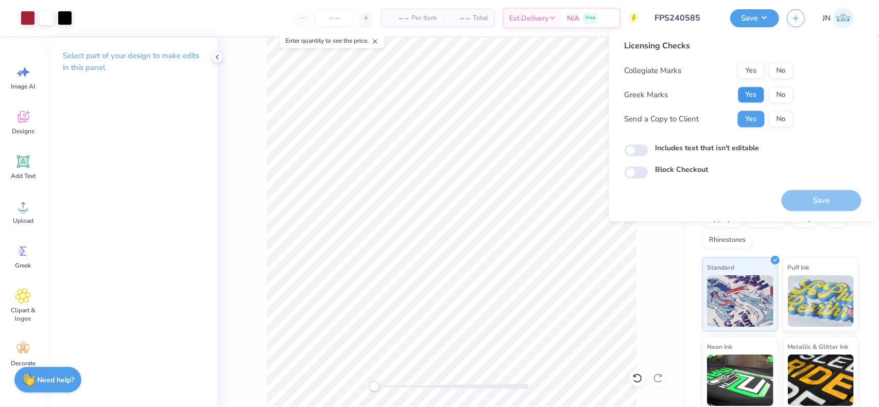
click at [759, 97] on button "Yes" at bounding box center [751, 95] width 27 height 16
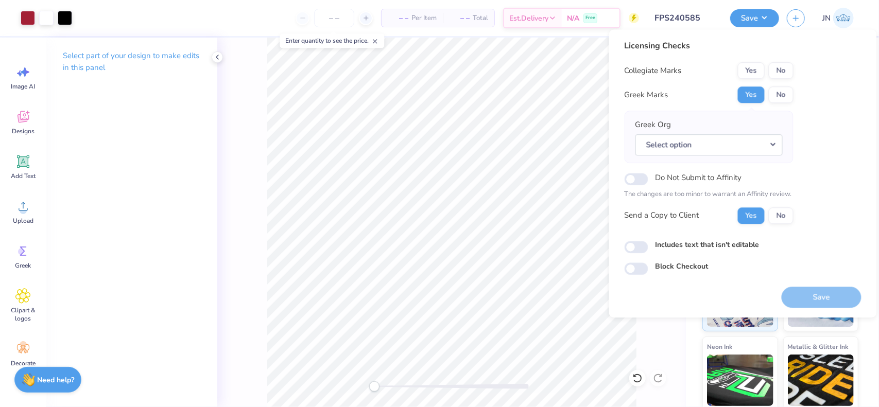
click at [775, 71] on button "No" at bounding box center [781, 70] width 25 height 16
click at [746, 140] on button "Select option" at bounding box center [708, 144] width 147 height 21
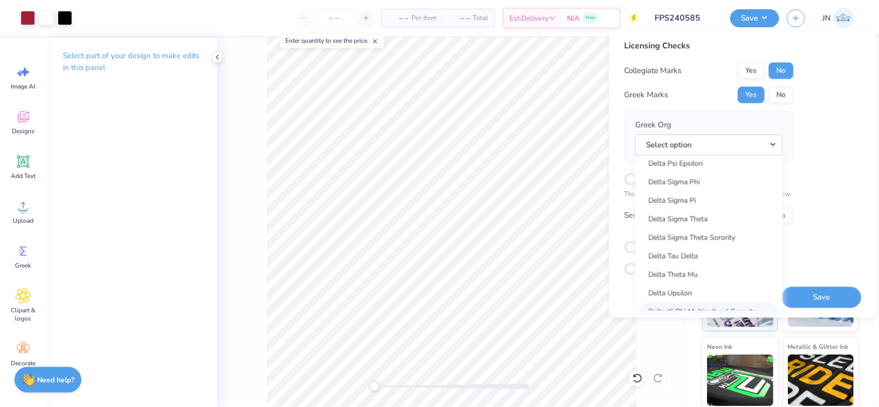
scroll to position [2575, 0]
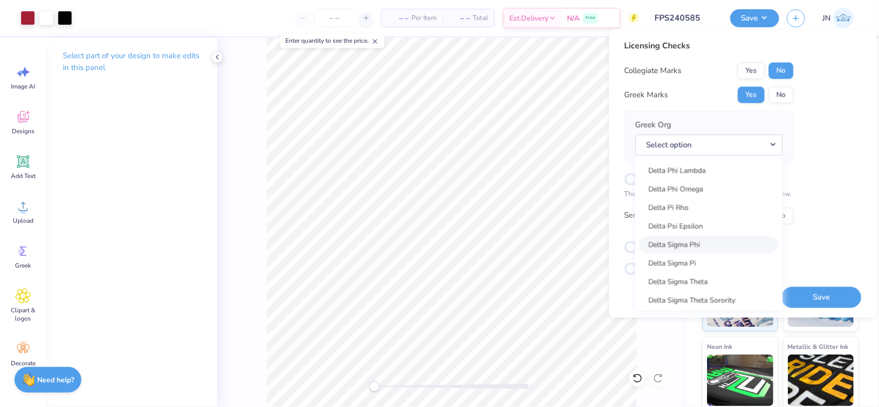
click at [700, 249] on link "Delta Sigma Phi" at bounding box center [709, 244] width 139 height 17
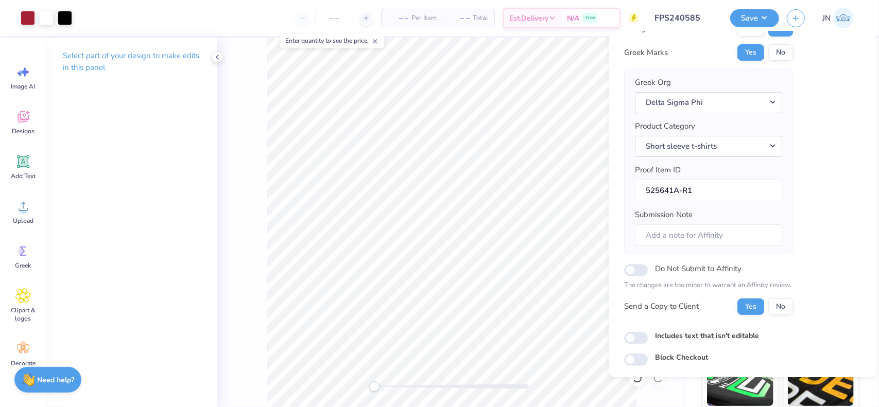
scroll to position [73, 0]
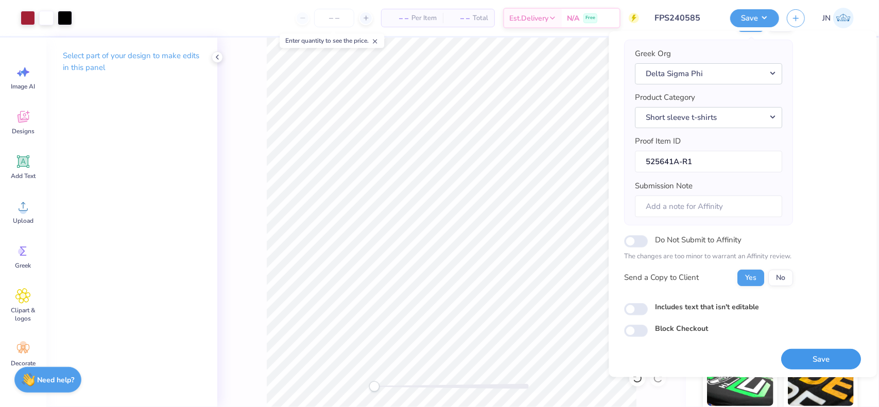
click at [813, 355] on button "Save" at bounding box center [822, 359] width 80 height 21
click at [670, 15] on input "FPS240585" at bounding box center [672, 18] width 101 height 21
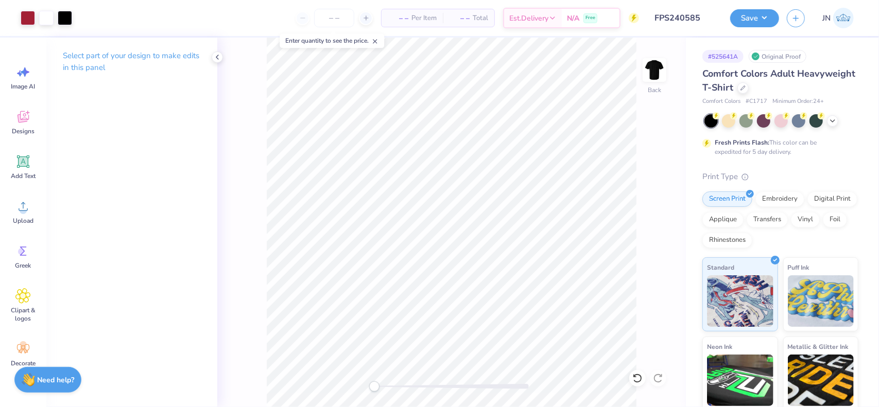
click at [266, 13] on div "– – Per Item – – Total Est. Delivery N/A Free" at bounding box center [359, 18] width 559 height 36
